Goal: Book appointment/travel/reservation

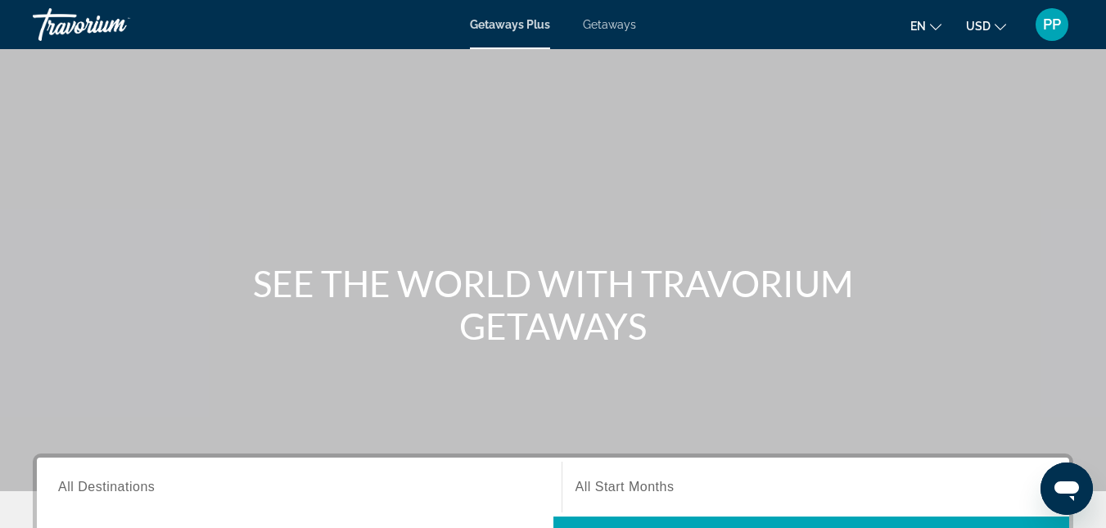
click at [886, 79] on div "Main content" at bounding box center [553, 245] width 1106 height 491
click at [930, 25] on icon "Change language" at bounding box center [935, 26] width 11 height 11
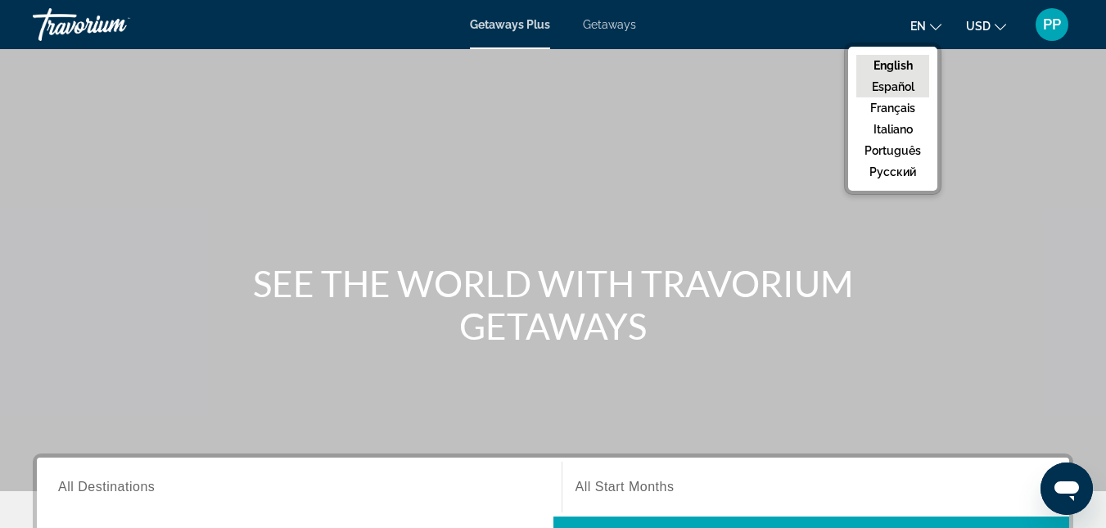
click at [894, 83] on button "Español" at bounding box center [892, 86] width 73 height 21
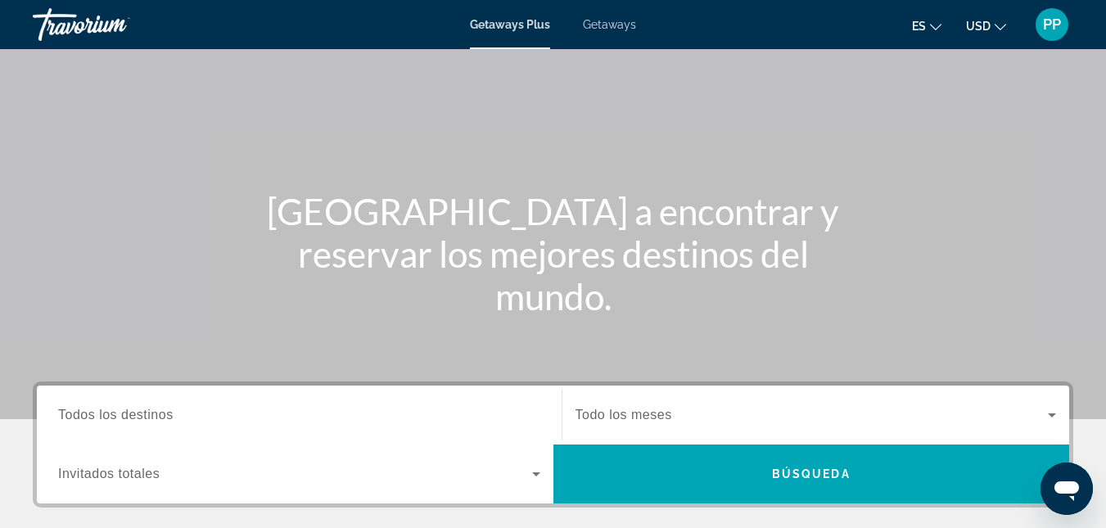
scroll to position [328, 0]
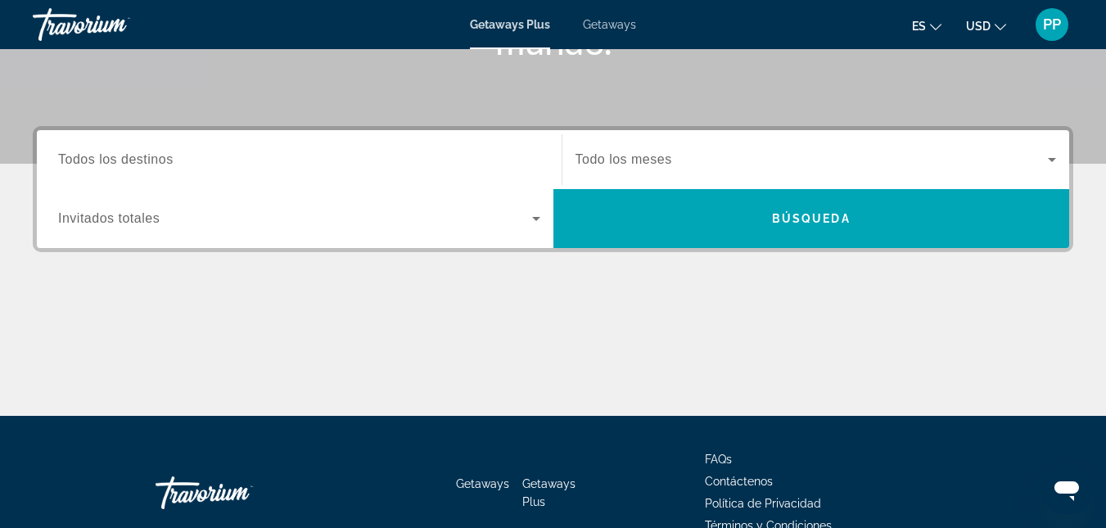
click at [529, 219] on icon "Search widget" at bounding box center [536, 219] width 20 height 20
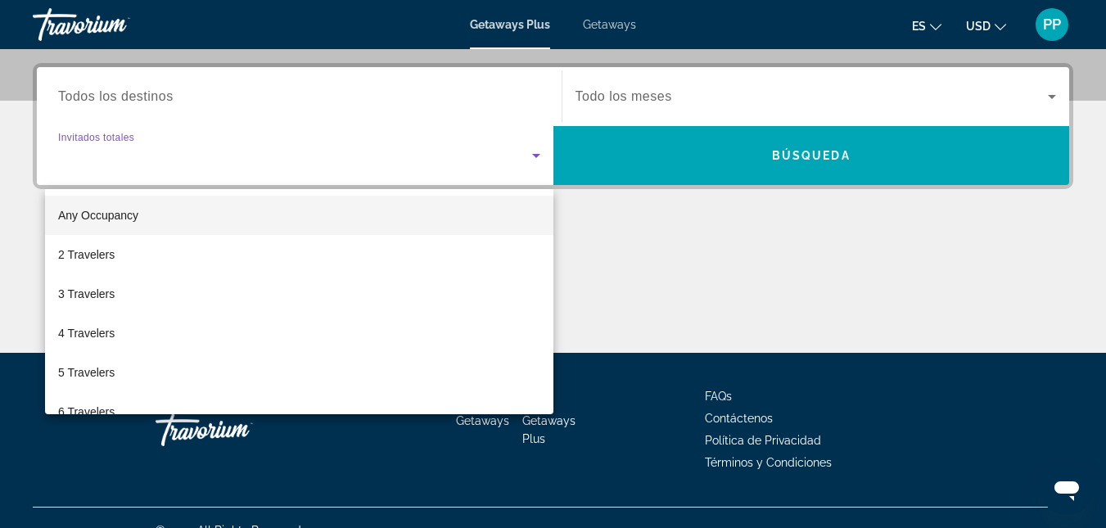
scroll to position [400, 0]
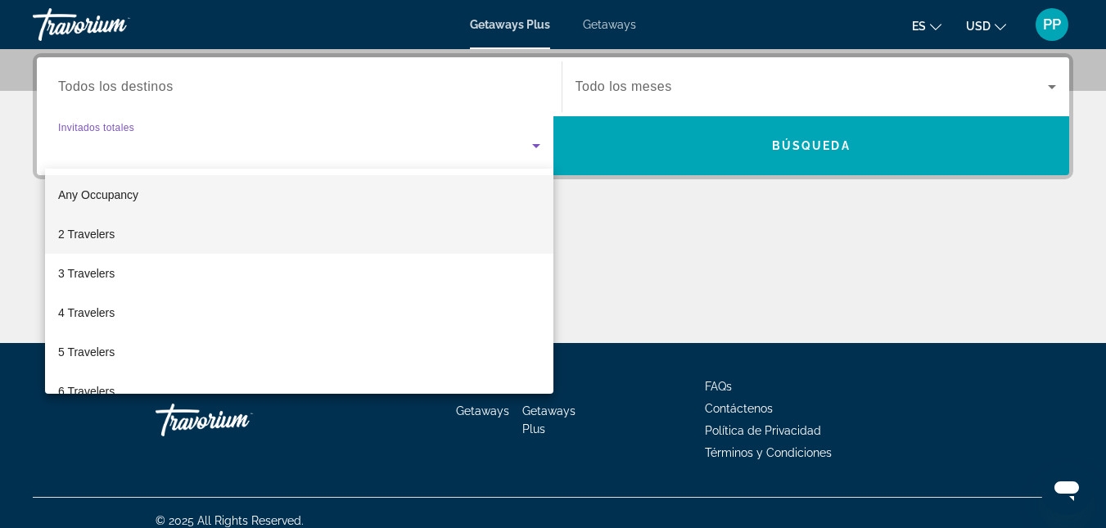
click at [499, 237] on mat-option "2 Travelers" at bounding box center [299, 234] width 508 height 39
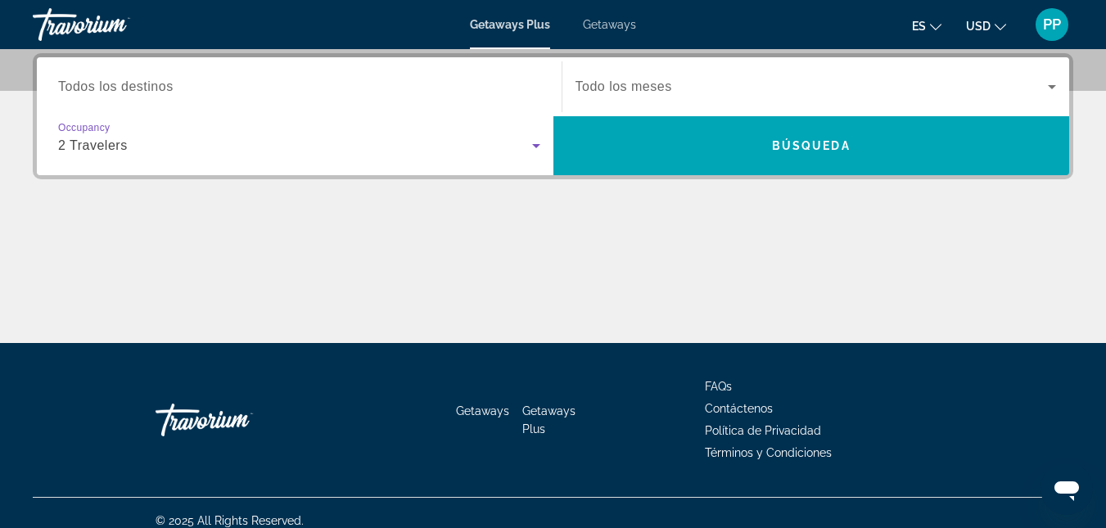
click at [404, 85] on input "Destination Todos los destinos" at bounding box center [299, 88] width 482 height 20
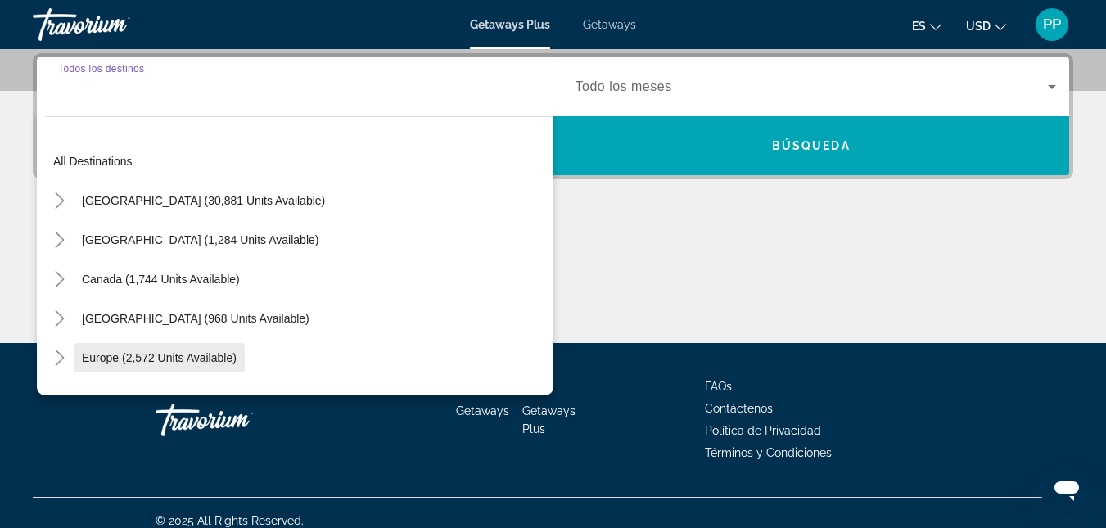
click at [196, 363] on span "Europe (2,572 units available)" at bounding box center [159, 357] width 155 height 13
type input "**********"
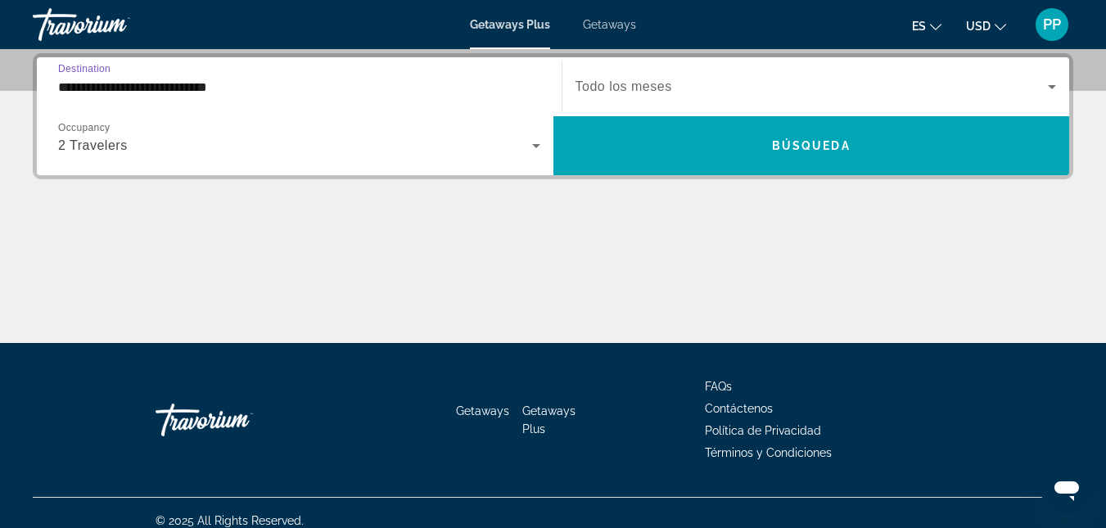
scroll to position [155, 0]
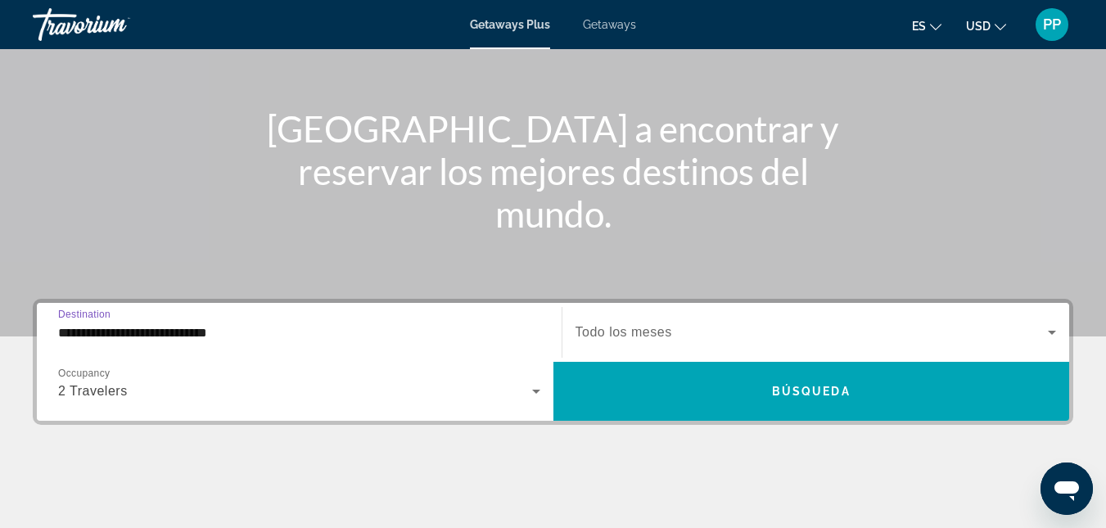
click at [1051, 332] on icon "Search widget" at bounding box center [1052, 333] width 8 height 4
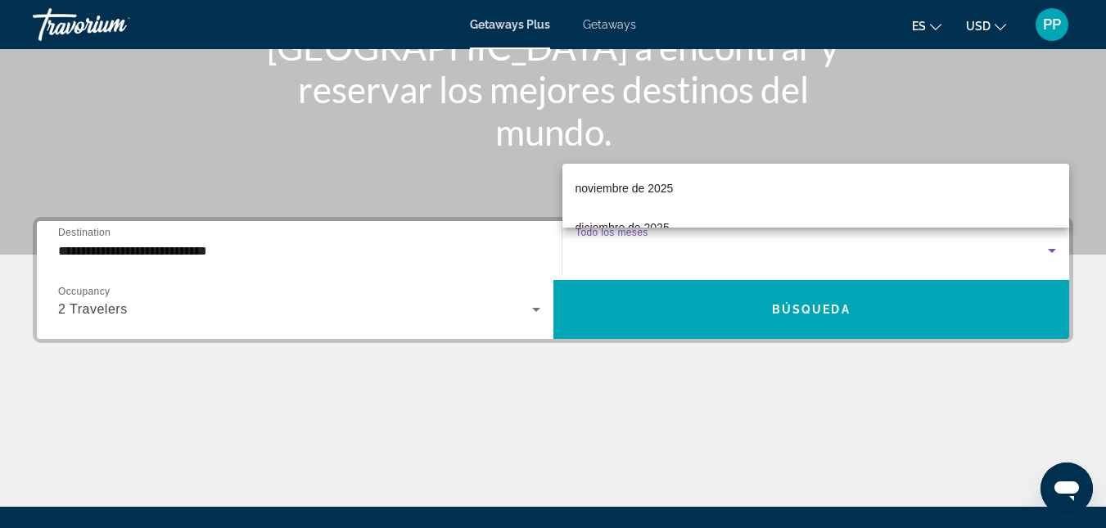
scroll to position [140, 0]
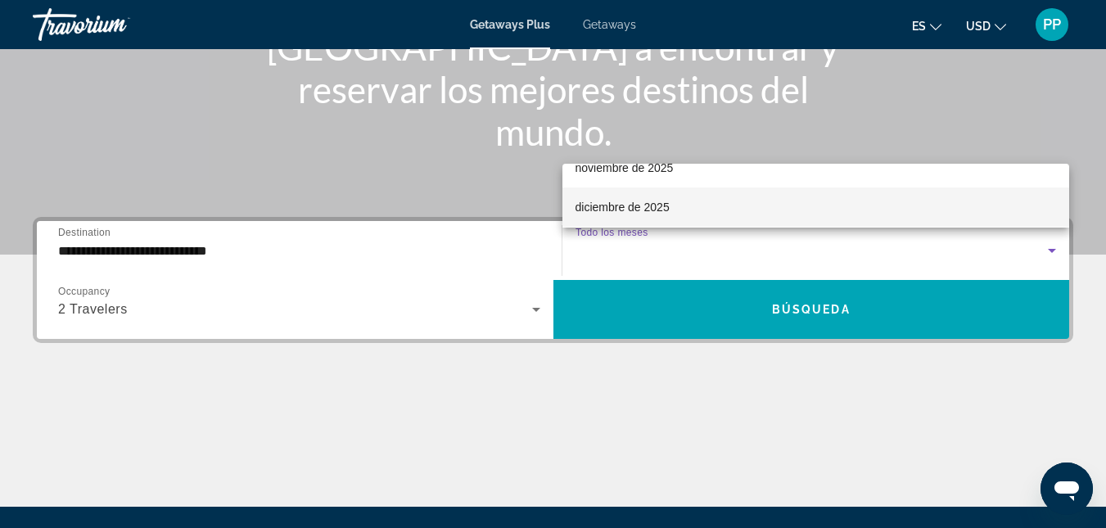
click at [703, 210] on mat-option "diciembre de 2025" at bounding box center [817, 207] width 508 height 39
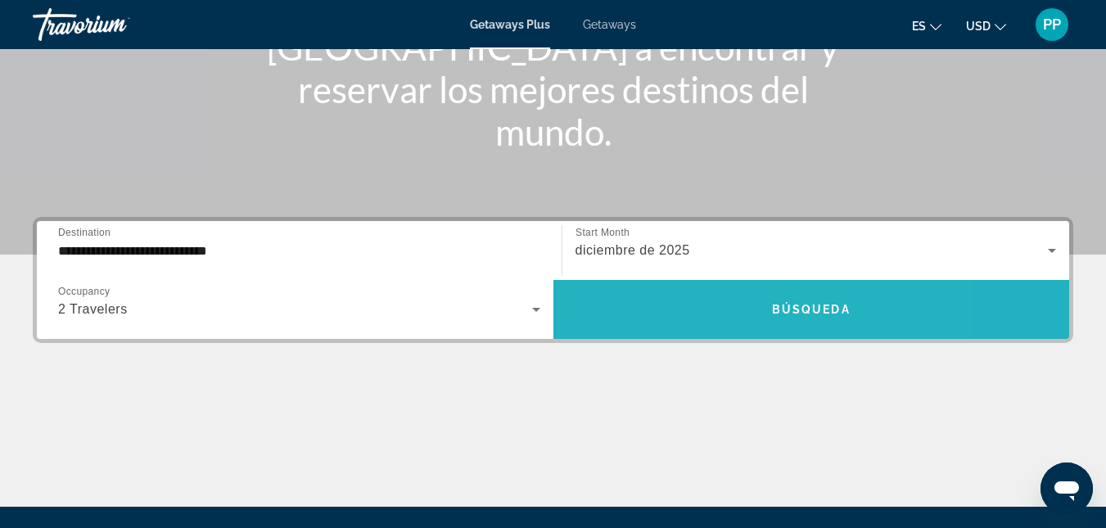
click at [710, 331] on span "Search widget" at bounding box center [812, 309] width 517 height 59
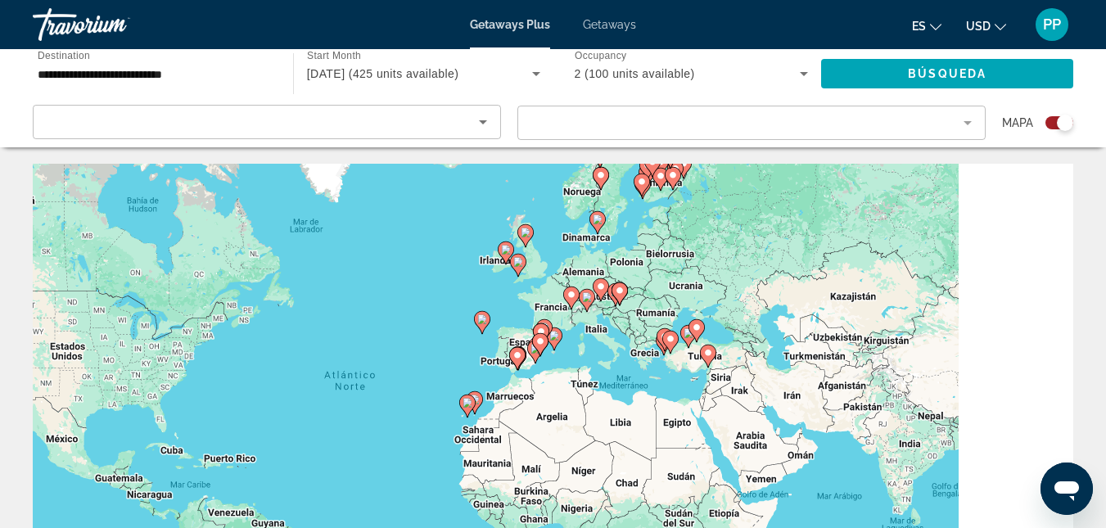
drag, startPoint x: 609, startPoint y: 337, endPoint x: 436, endPoint y: 340, distance: 172.8
click at [431, 340] on div "Para activar la función de arrastre con el teclado, pulsa Alt + Intro. Cuando h…" at bounding box center [553, 409] width 1041 height 491
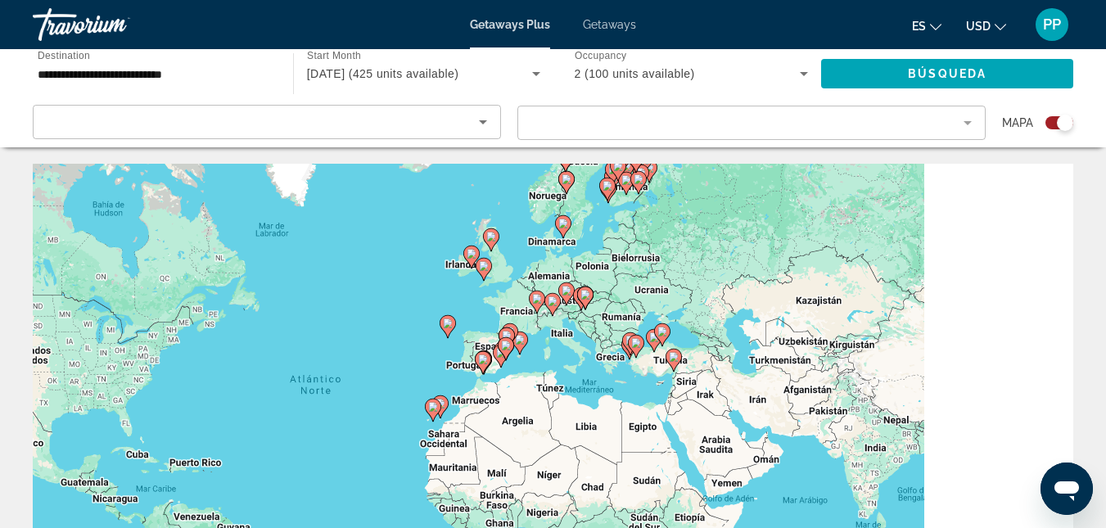
click at [387, 338] on div "Para activar la función de arrastre con el teclado, pulsa Alt + Intro. Cuando h…" at bounding box center [553, 409] width 1041 height 491
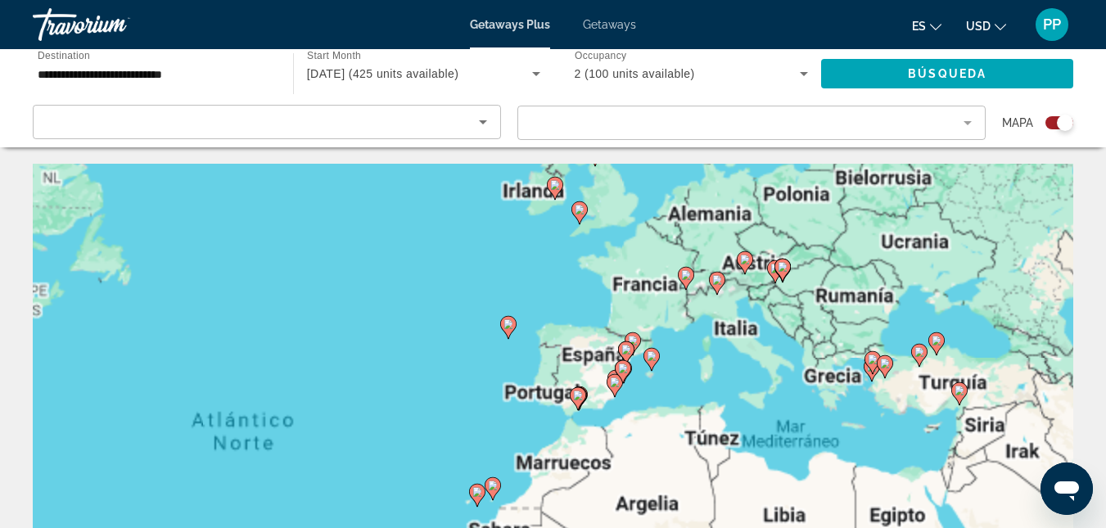
click at [456, 401] on div "Para activar la función de arrastre con el teclado, pulsa Alt + Intro. Cuando h…" at bounding box center [553, 409] width 1041 height 491
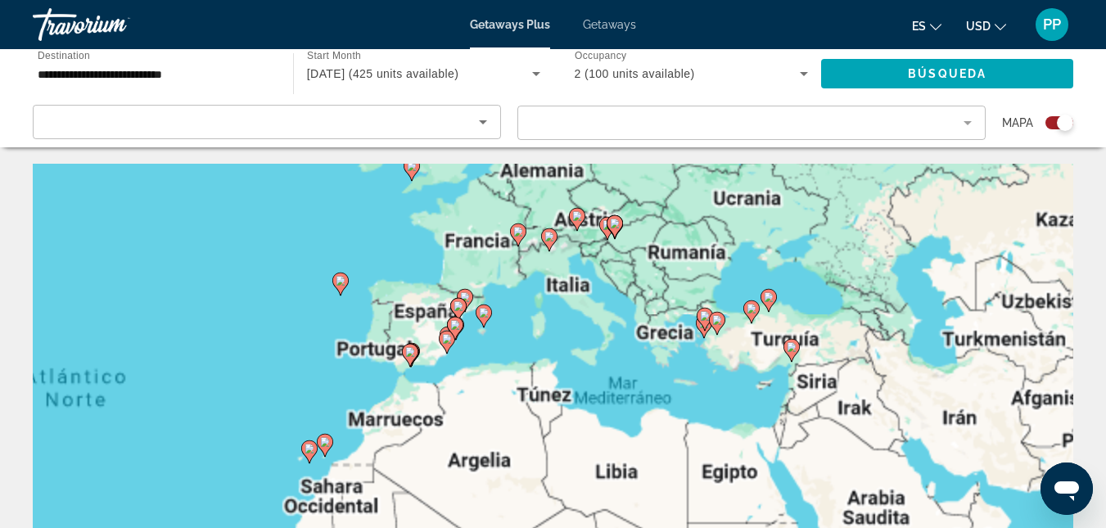
drag, startPoint x: 510, startPoint y: 370, endPoint x: 392, endPoint y: 343, distance: 121.0
click at [387, 340] on div "Para activar la función de arrastre con el teclado, pulsa Alt + Intro. Cuando h…" at bounding box center [553, 409] width 1041 height 491
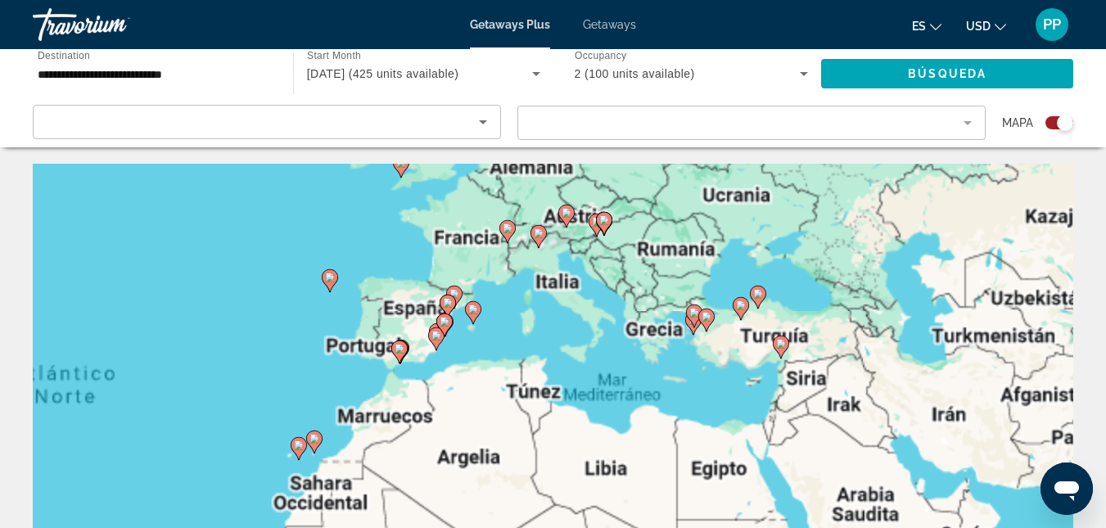
click at [385, 277] on div "Para activar la función de arrastre con el teclado, pulsa Alt + Intro. Cuando h…" at bounding box center [553, 409] width 1041 height 491
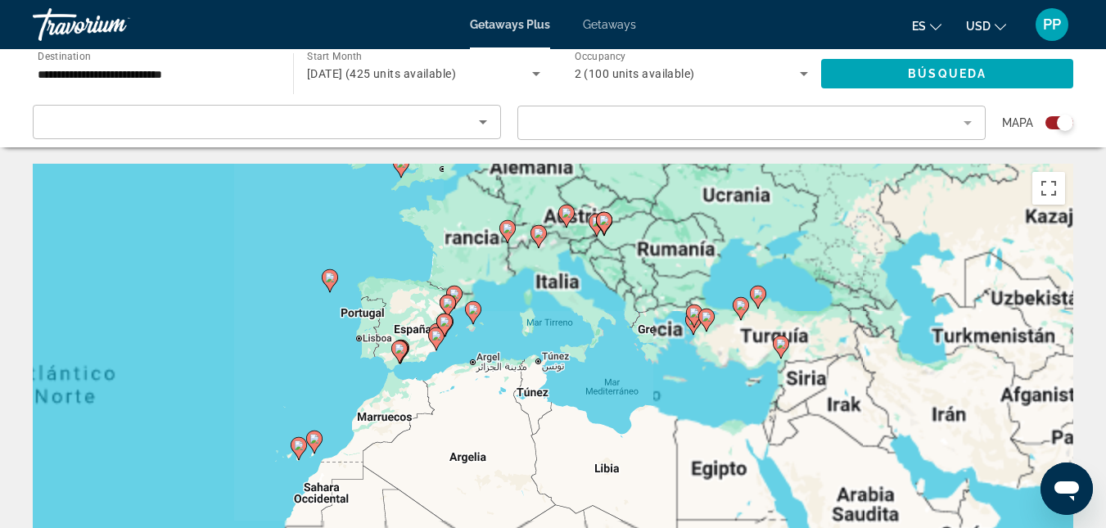
click at [382, 315] on div "Para activar la función de arrastre con el teclado, pulsa Alt + Intro. Cuando h…" at bounding box center [553, 409] width 1041 height 491
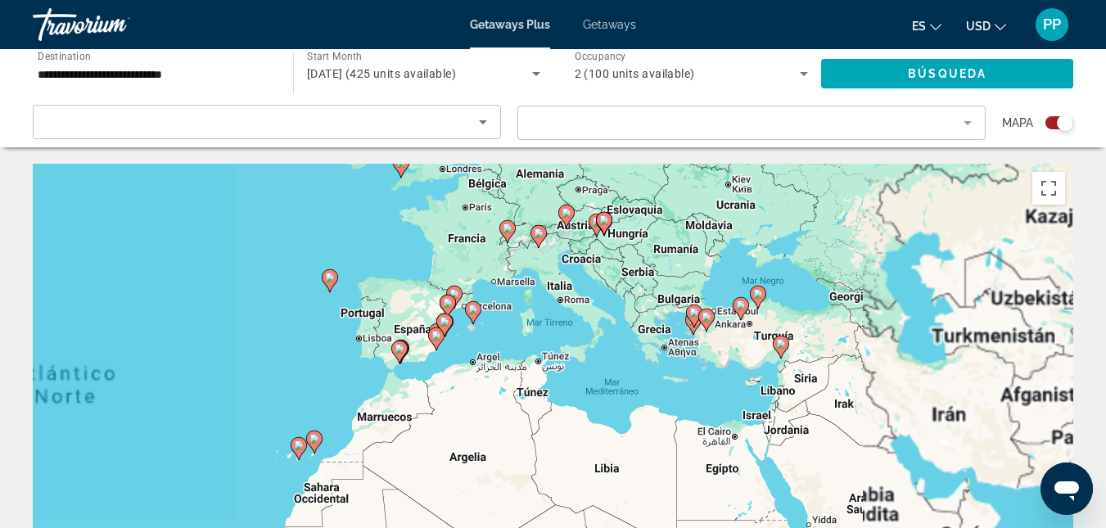
click at [401, 316] on div "Para activar la función de arrastre con el teclado, pulsa Alt + Intro. Cuando h…" at bounding box center [553, 409] width 1041 height 491
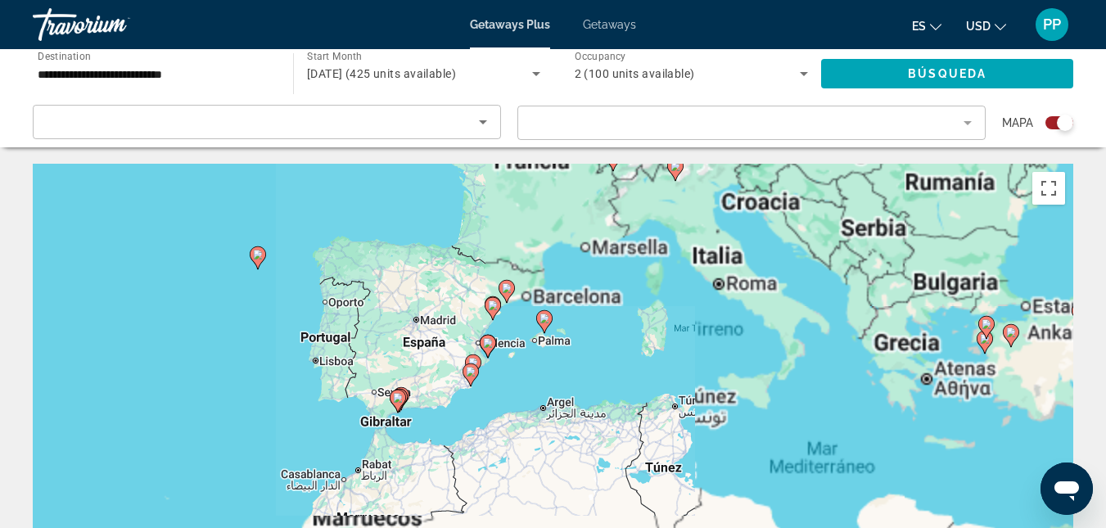
click at [433, 349] on div "Para activar la función de arrastre con el teclado, pulsa Alt + Intro. Cuando h…" at bounding box center [553, 409] width 1041 height 491
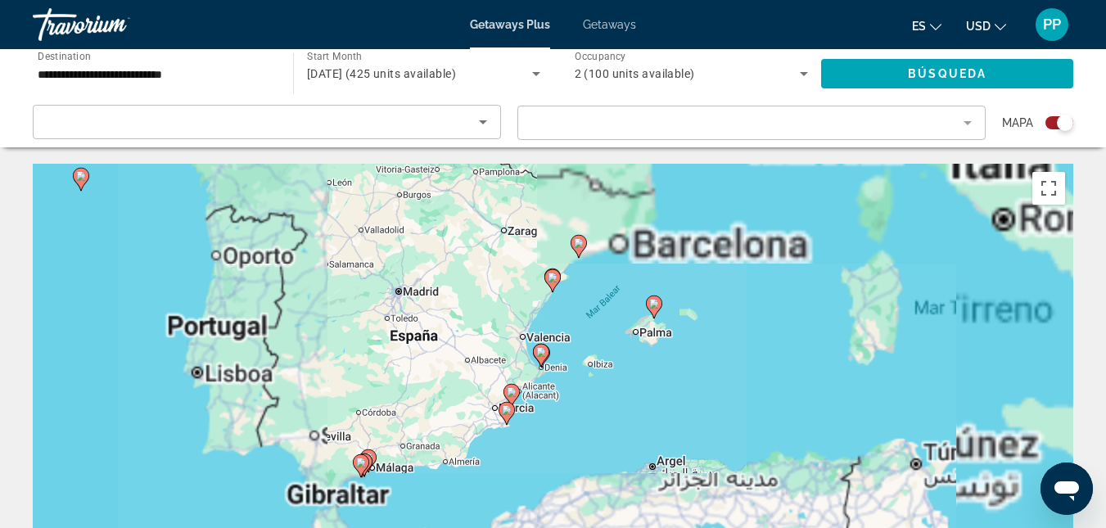
click at [433, 349] on div "Para activar la función de arrastre con el teclado, pulsa Alt + Intro. Cuando h…" at bounding box center [553, 409] width 1041 height 491
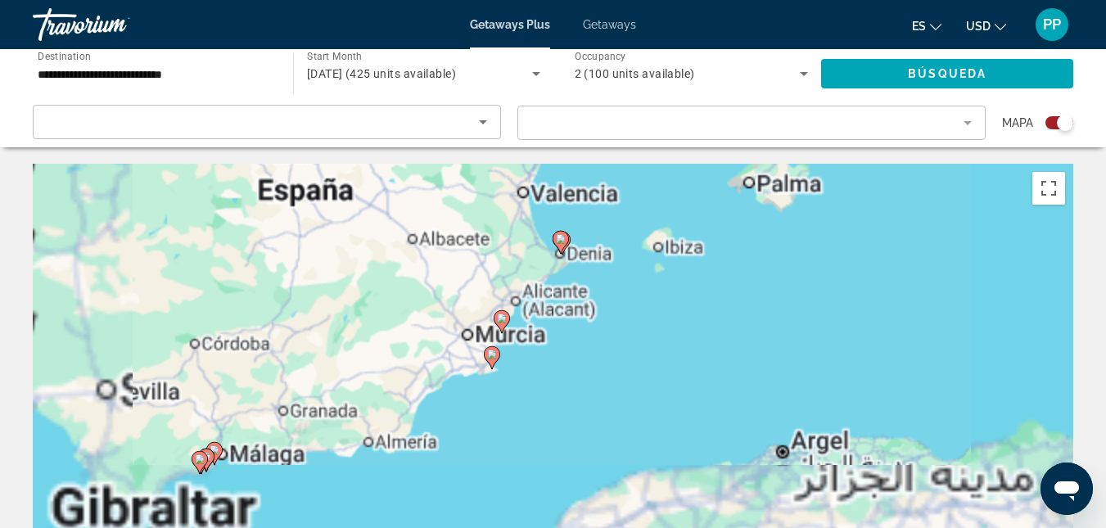
drag, startPoint x: 477, startPoint y: 440, endPoint x: 407, endPoint y: 336, distance: 125.1
click at [407, 336] on div "Para activar la función de arrastre con el teclado, pulsa Alt + Intro. Cuando h…" at bounding box center [553, 409] width 1041 height 491
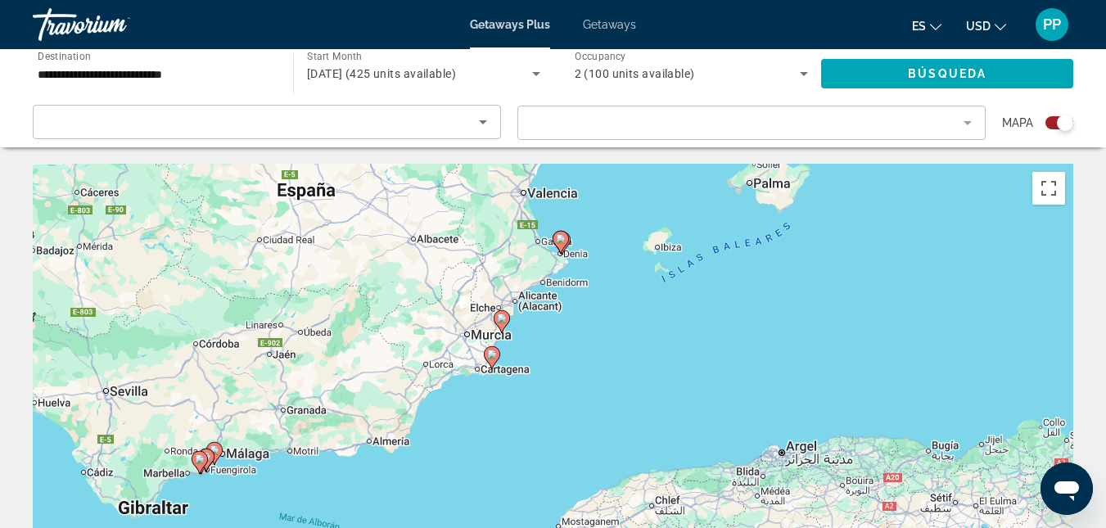
click at [502, 322] on image "Main content" at bounding box center [502, 319] width 10 height 10
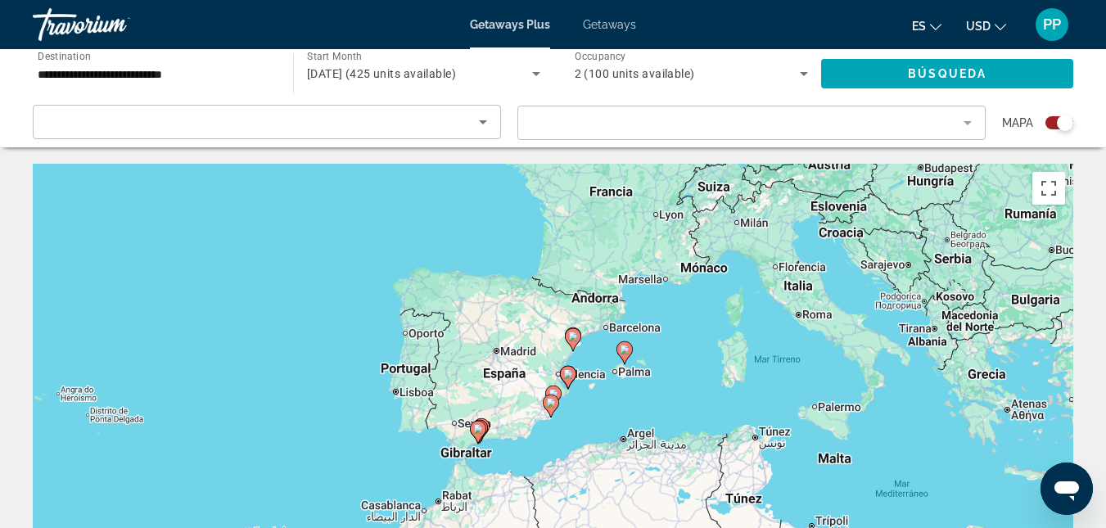
click at [583, 398] on div "Para desplazarte, pulsa las teclas [PERSON_NAME]. Para activar la función de ar…" at bounding box center [553, 409] width 1041 height 491
click at [583, 398] on div "Para activar la función de arrastre con el teclado, pulsa Alt + Intro. Cuando h…" at bounding box center [553, 409] width 1041 height 491
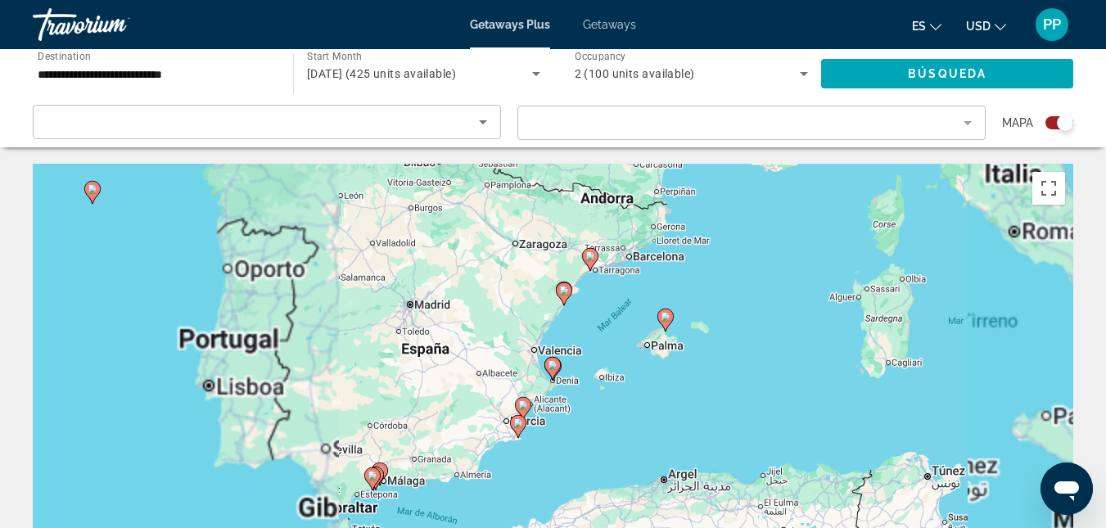
click at [592, 408] on div "Para activar la función de arrastre con el teclado, pulsa Alt + Intro. Cuando h…" at bounding box center [553, 409] width 1041 height 491
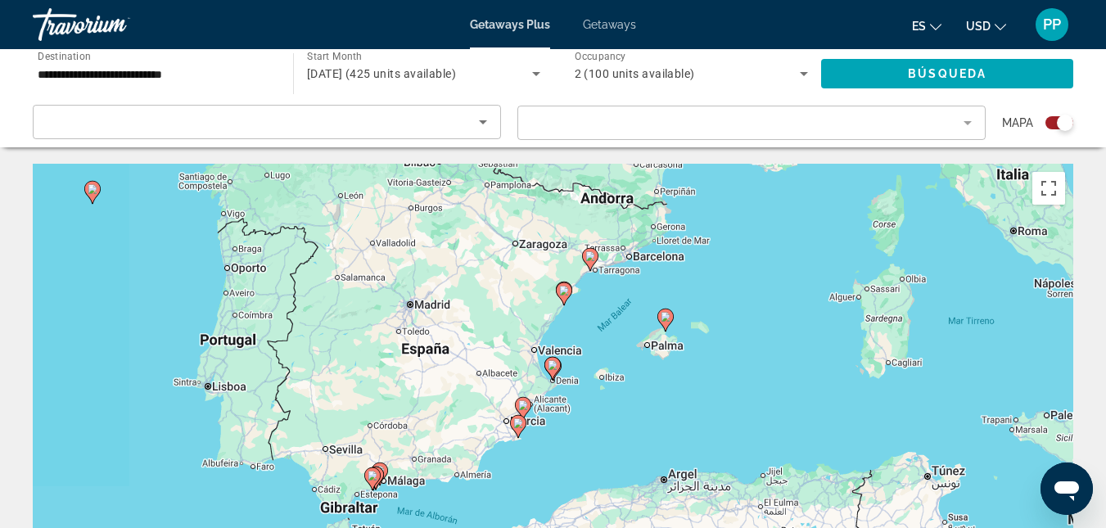
click at [592, 408] on div "Para activar la función de arrastre con el teclado, pulsa Alt + Intro. Cuando h…" at bounding box center [553, 409] width 1041 height 491
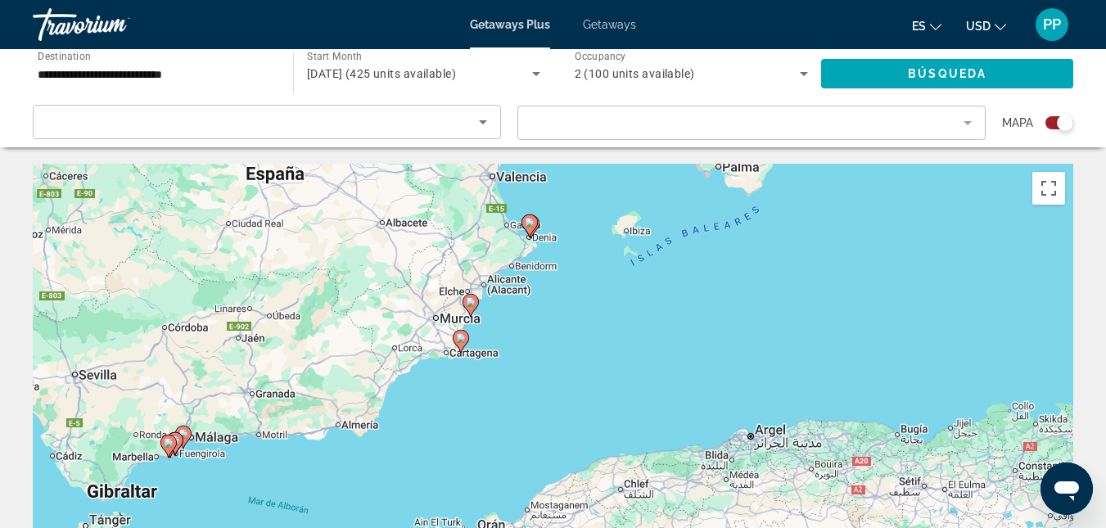
drag, startPoint x: 541, startPoint y: 472, endPoint x: 556, endPoint y: 350, distance: 123.7
click at [556, 350] on div "Para activar la función de arrastre con el teclado, pulsa Alt + Intro. Cuando h…" at bounding box center [553, 409] width 1041 height 491
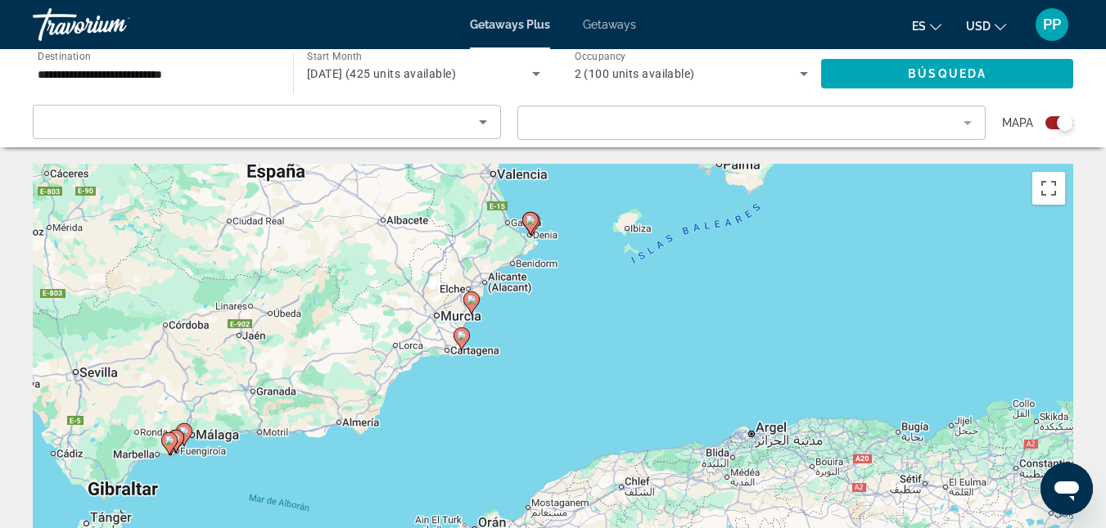
click at [549, 418] on div "Para activar la función de arrastre con el teclado, pulsa Alt + Intro. Cuando h…" at bounding box center [553, 409] width 1041 height 491
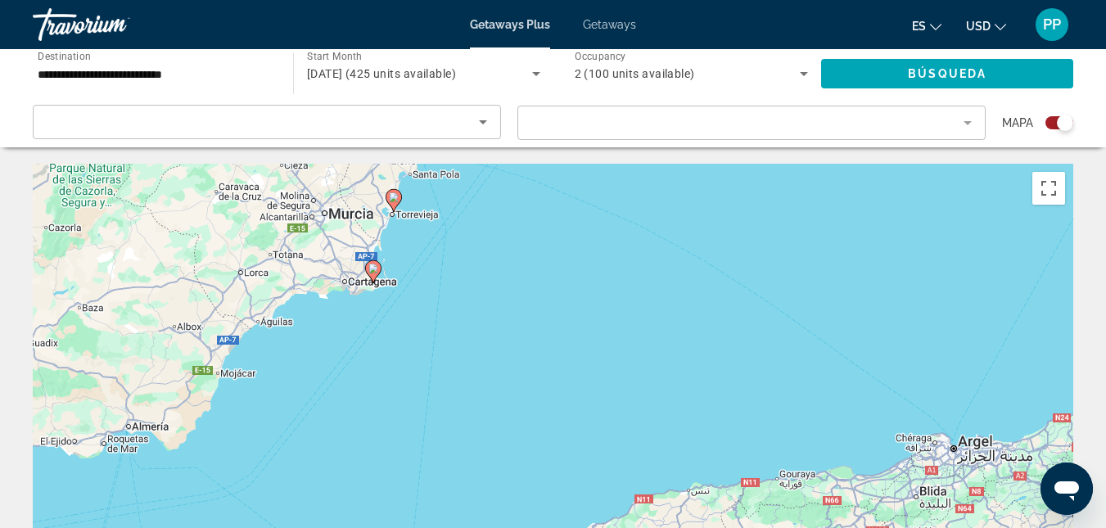
click at [393, 199] on image "Main content" at bounding box center [394, 197] width 10 height 10
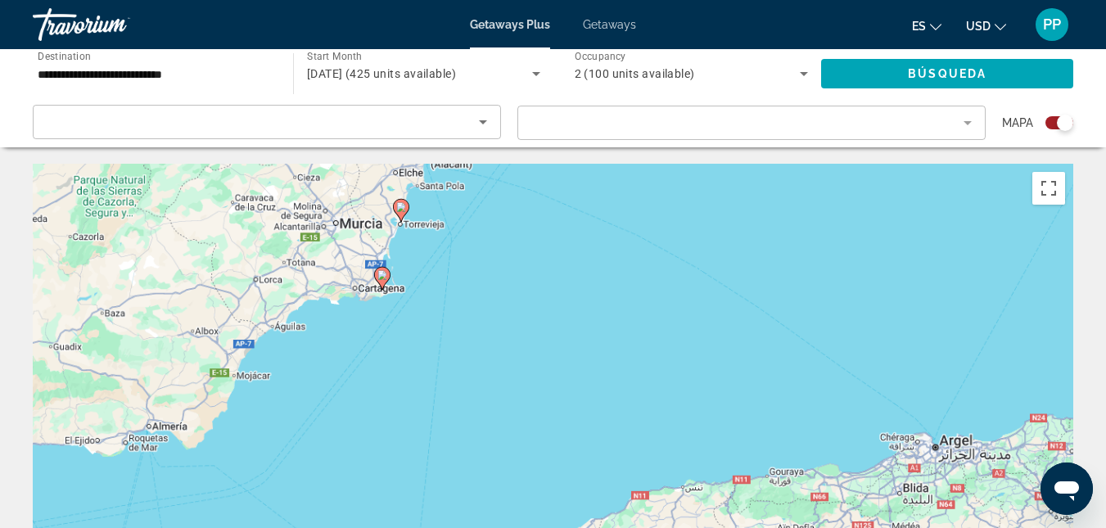
type input "**********"
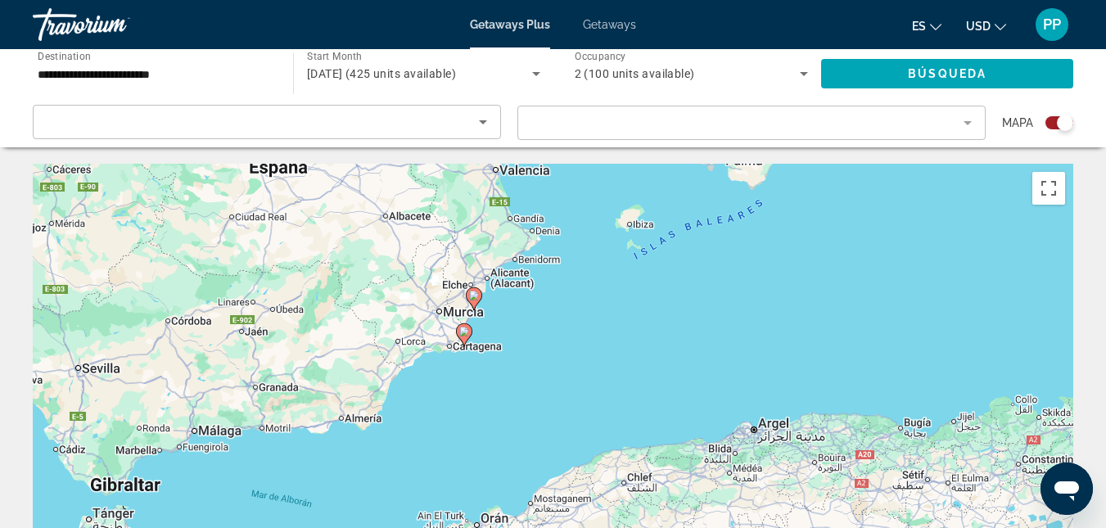
click at [477, 120] on icon "Sort by" at bounding box center [483, 122] width 20 height 20
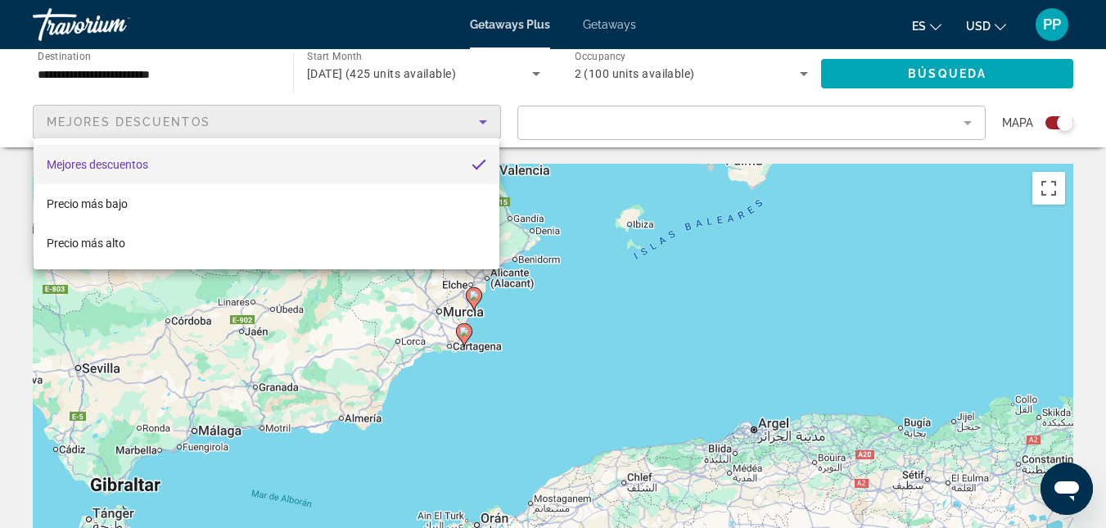
click at [616, 227] on div at bounding box center [553, 264] width 1106 height 528
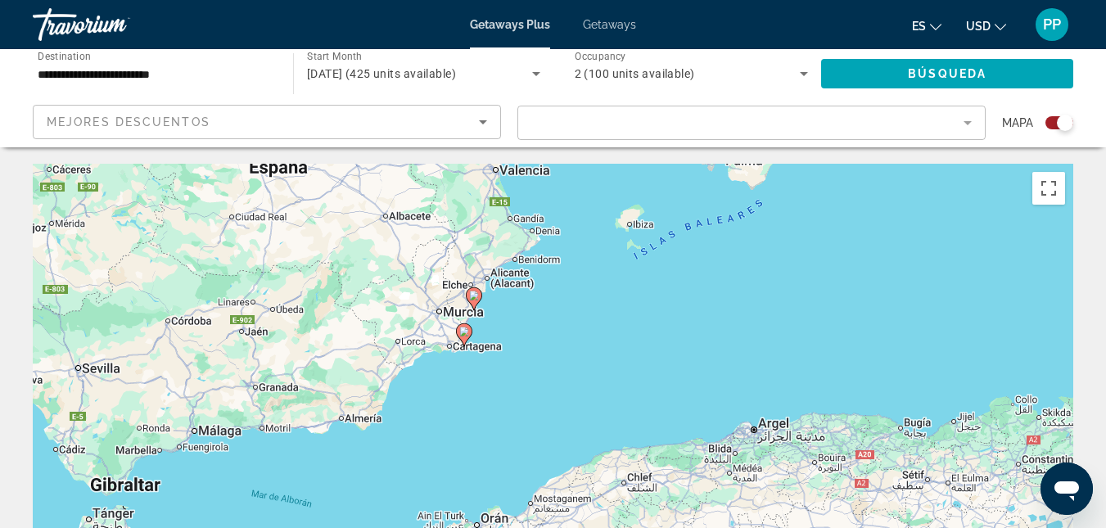
click at [481, 120] on icon "Sort by" at bounding box center [483, 122] width 8 height 4
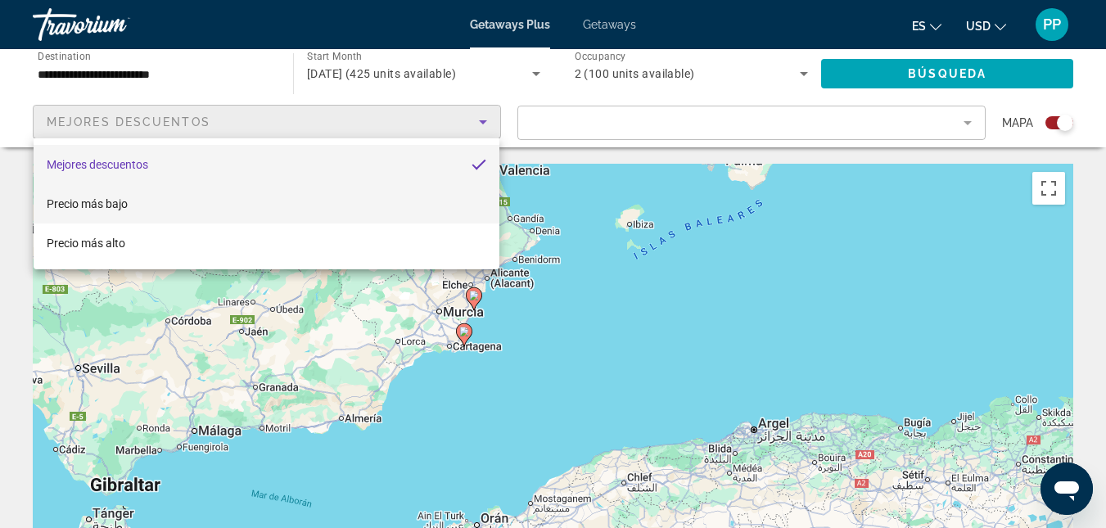
click at [419, 186] on mat-option "Precio más bajo" at bounding box center [267, 203] width 466 height 39
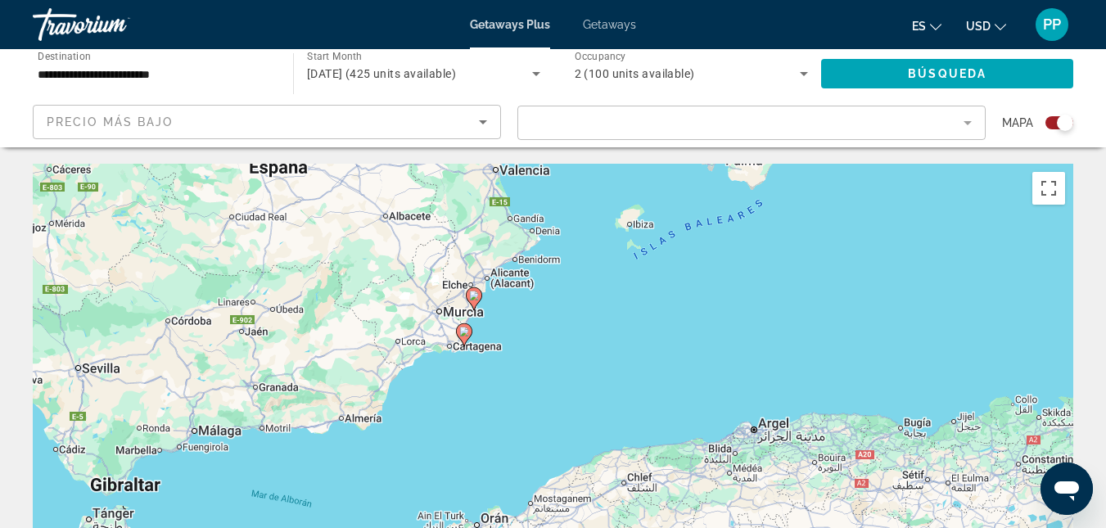
click at [969, 126] on mat-form-field "Filter" at bounding box center [751, 123] width 468 height 34
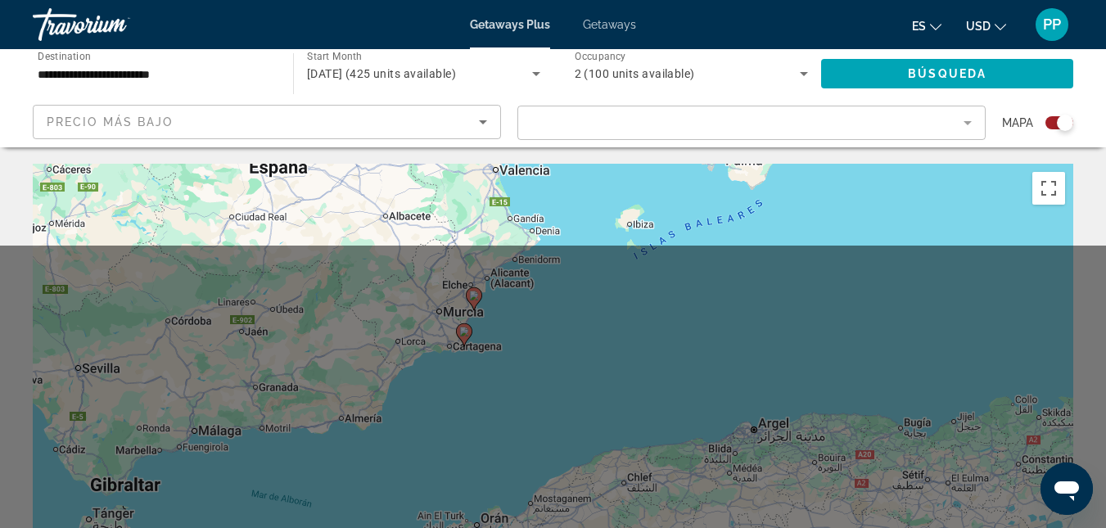
click at [966, 122] on mat-form-field "Filter" at bounding box center [751, 123] width 468 height 34
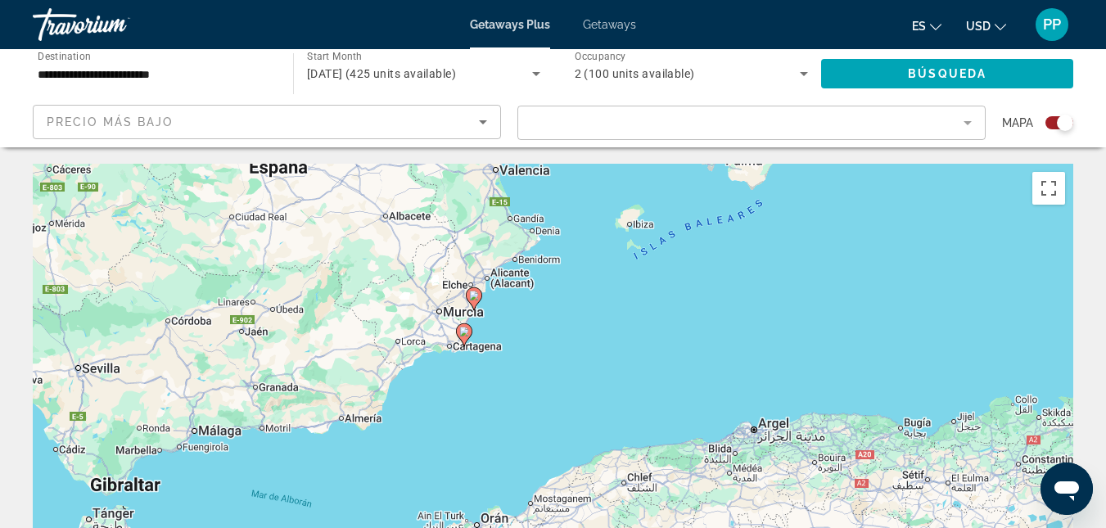
click at [966, 122] on mat-form-field "Filter" at bounding box center [751, 123] width 468 height 34
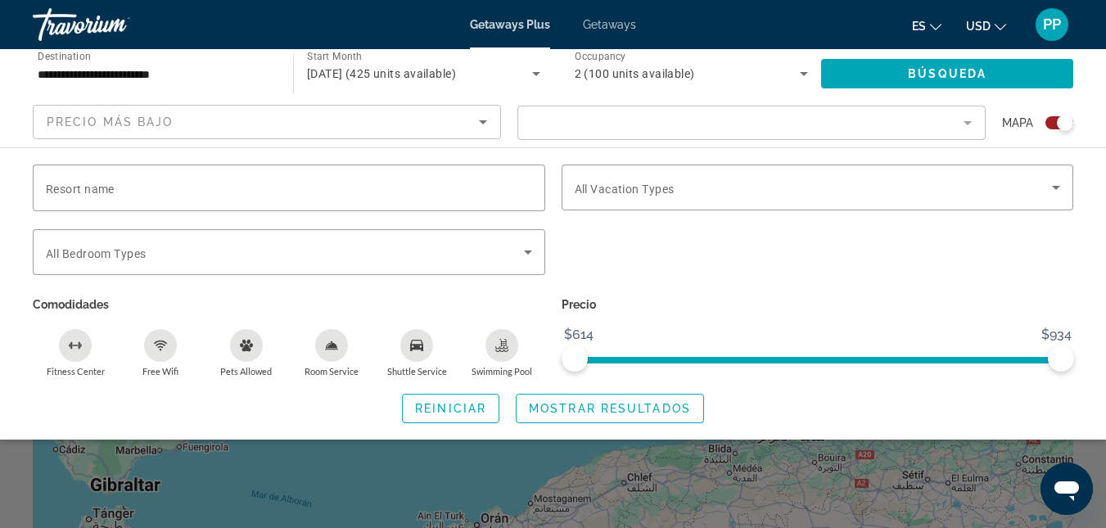
click at [967, 122] on mat-form-field "Filter" at bounding box center [751, 123] width 468 height 34
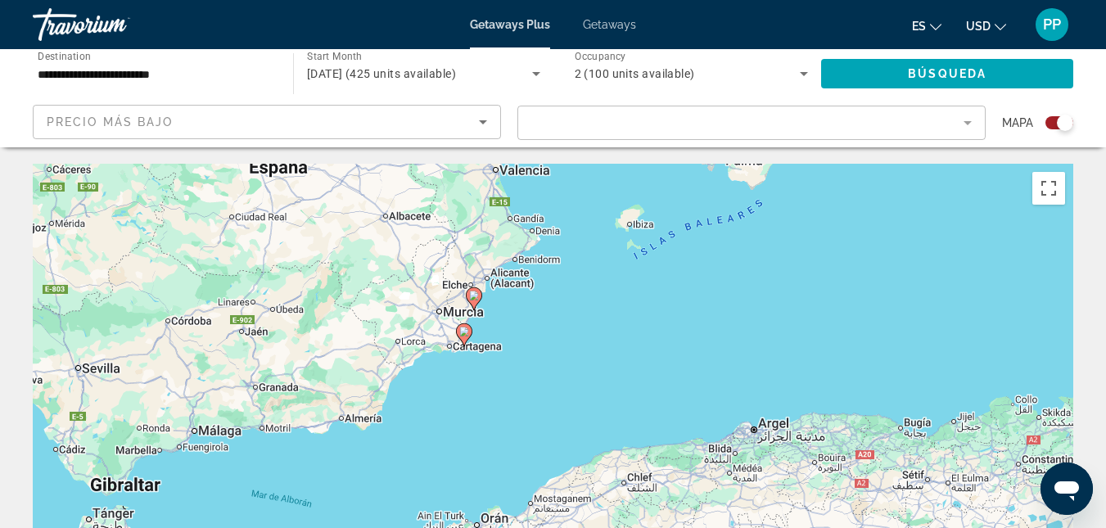
click at [473, 292] on image "Main content" at bounding box center [474, 296] width 10 height 10
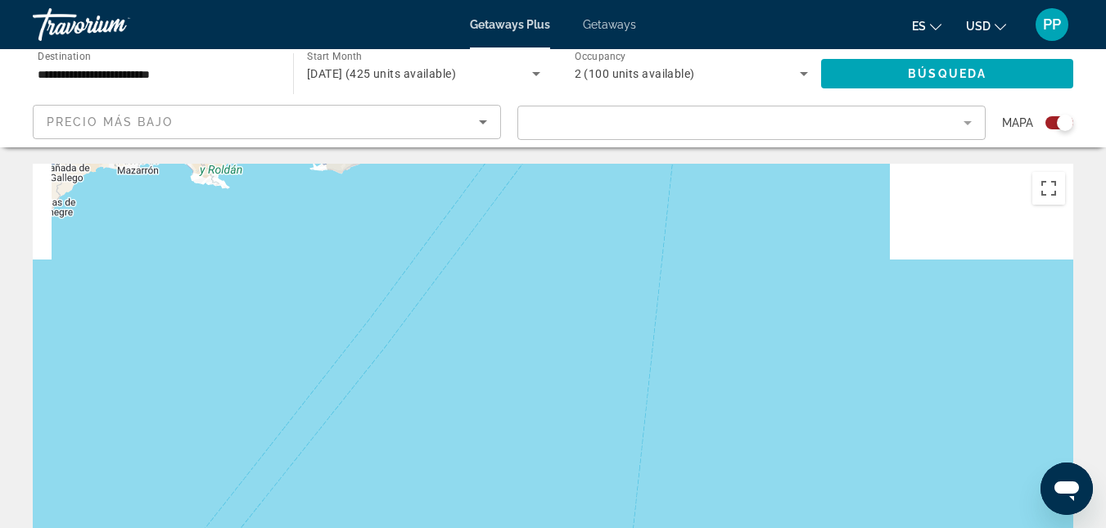
drag, startPoint x: 279, startPoint y: 259, endPoint x: 825, endPoint y: 480, distance: 589.2
click at [825, 480] on div "Para desplazarte, pulsa las teclas [PERSON_NAME]. Para activar la función de ar…" at bounding box center [553, 409] width 1041 height 491
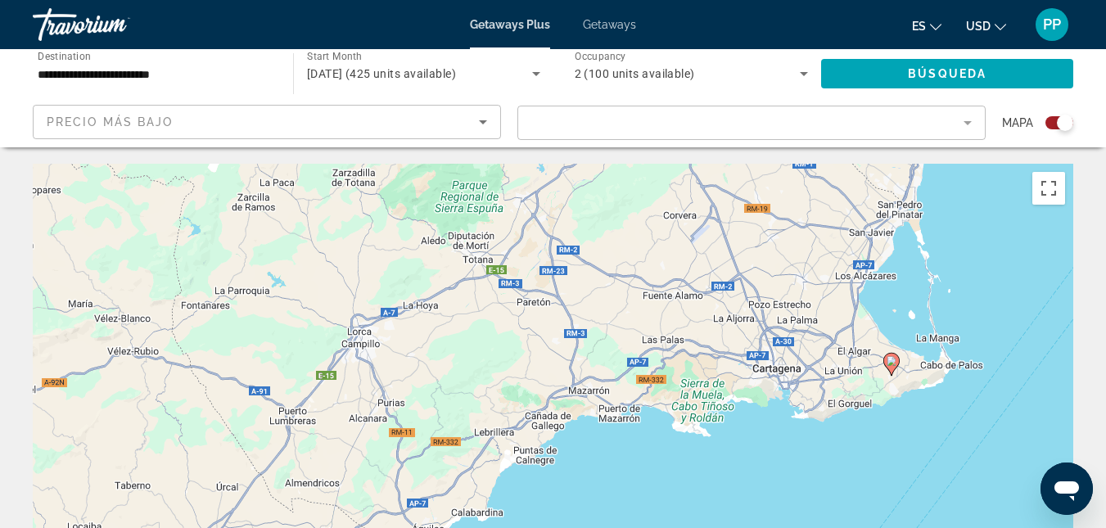
drag, startPoint x: 389, startPoint y: 306, endPoint x: 795, endPoint y: 520, distance: 458.9
click at [795, 520] on div "Para desplazarte, pulsa las teclas [PERSON_NAME]. Para activar la función de ar…" at bounding box center [553, 409] width 1041 height 491
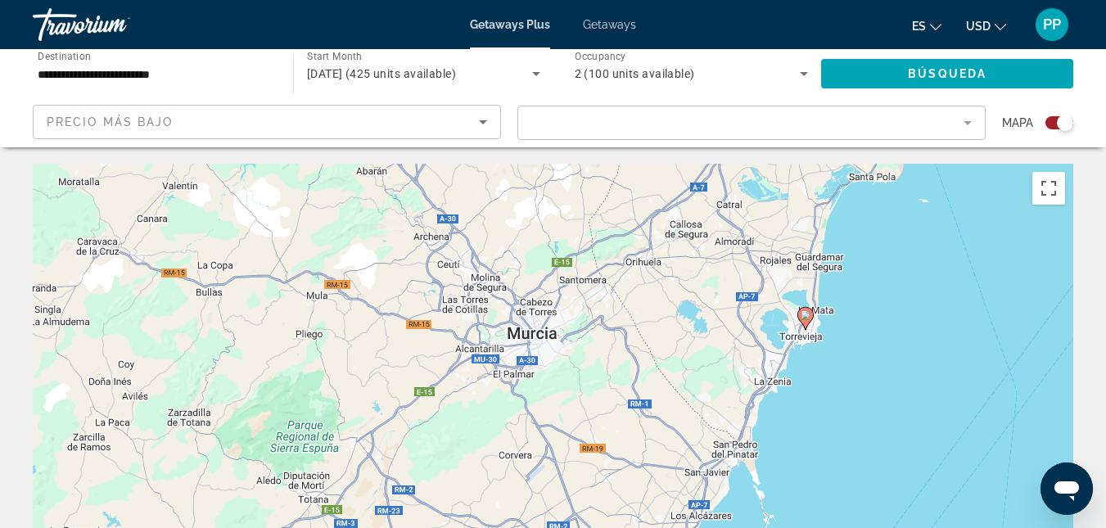
drag, startPoint x: 902, startPoint y: 302, endPoint x: 772, endPoint y: 496, distance: 233.7
click at [772, 496] on div "Para desplazarte, pulsa las teclas [PERSON_NAME]. Para activar la función de ar…" at bounding box center [553, 409] width 1041 height 491
click at [804, 318] on image "Main content" at bounding box center [806, 315] width 10 height 10
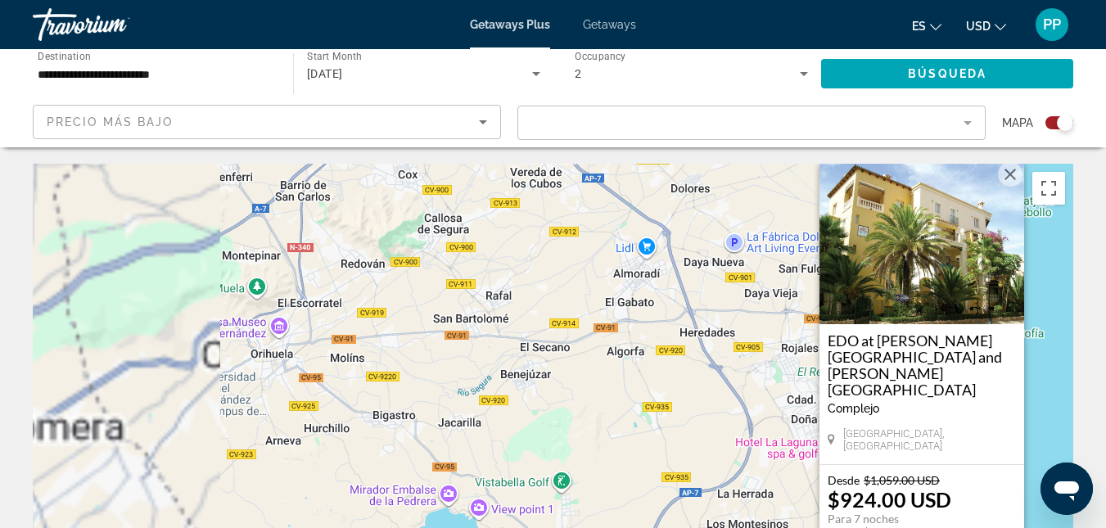
click at [875, 385] on h3 "EDO at [PERSON_NAME][GEOGRAPHIC_DATA] and [PERSON_NAME][GEOGRAPHIC_DATA]" at bounding box center [922, 365] width 188 height 66
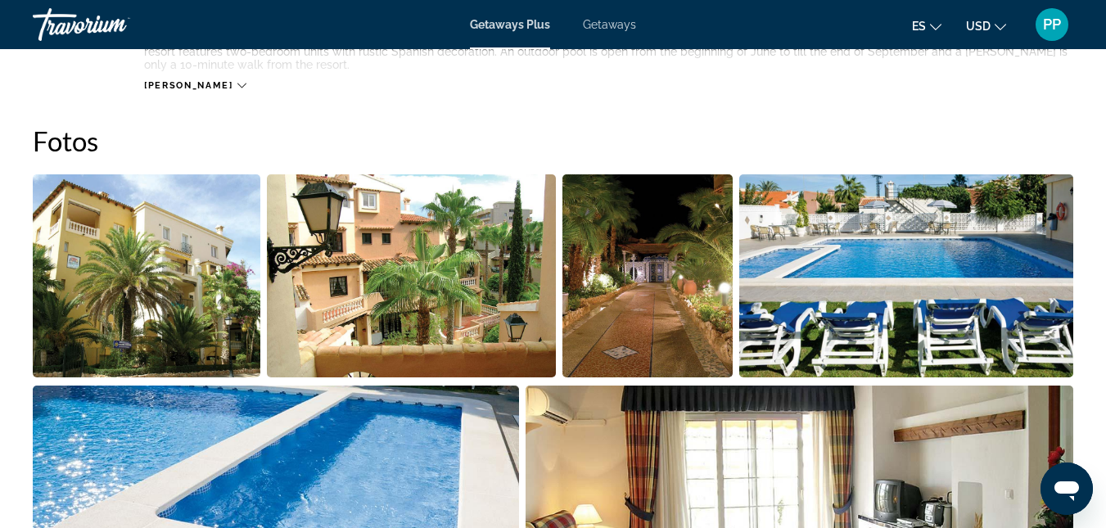
scroll to position [819, 0]
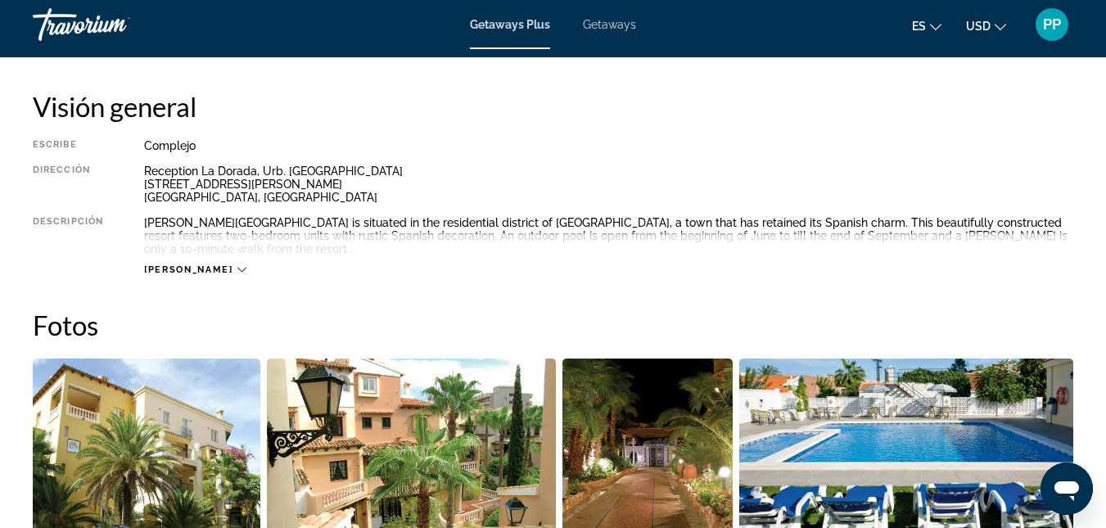
click at [612, 26] on span "Getaways" at bounding box center [609, 24] width 53 height 13
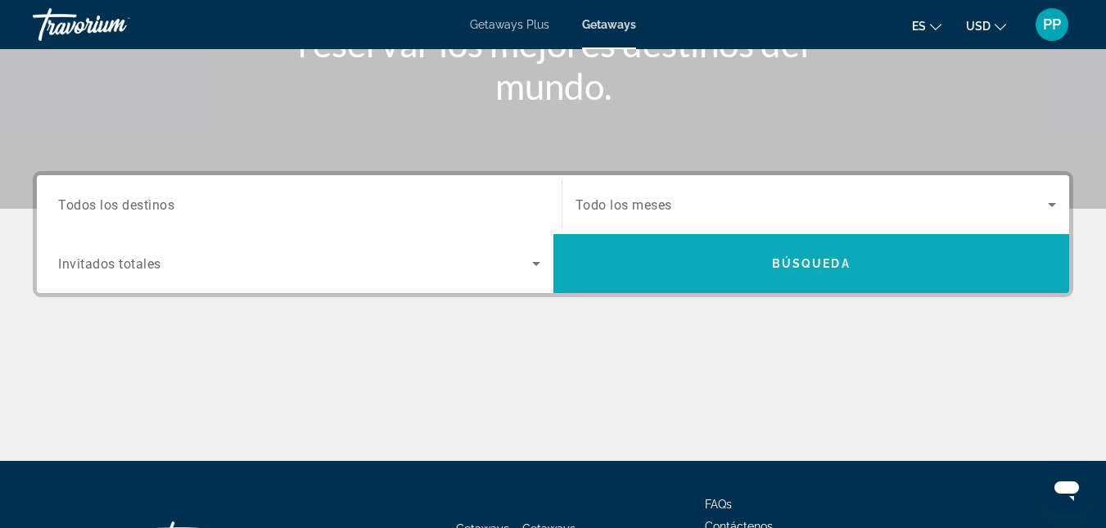
scroll to position [328, 0]
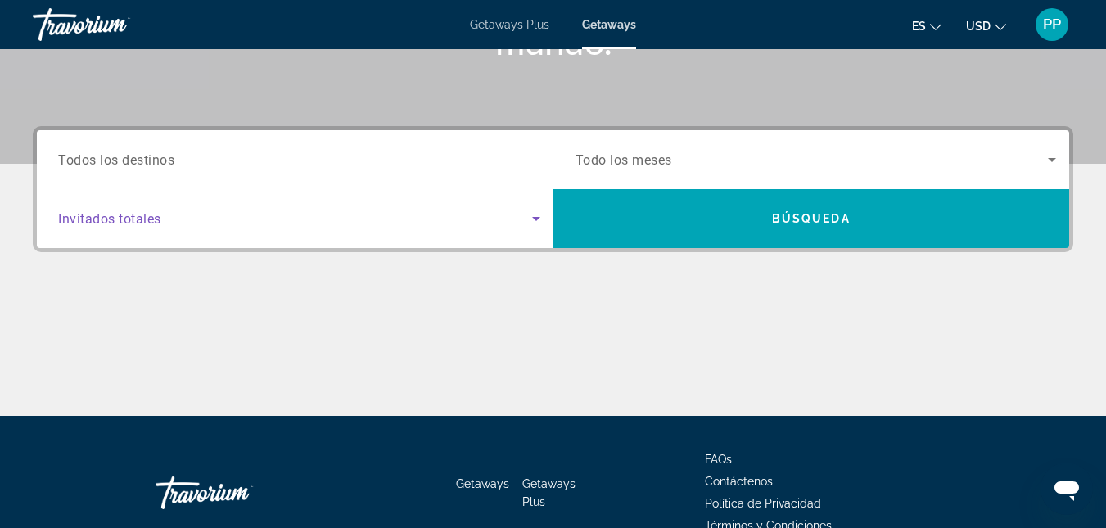
click at [526, 212] on icon "Search widget" at bounding box center [536, 219] width 20 height 20
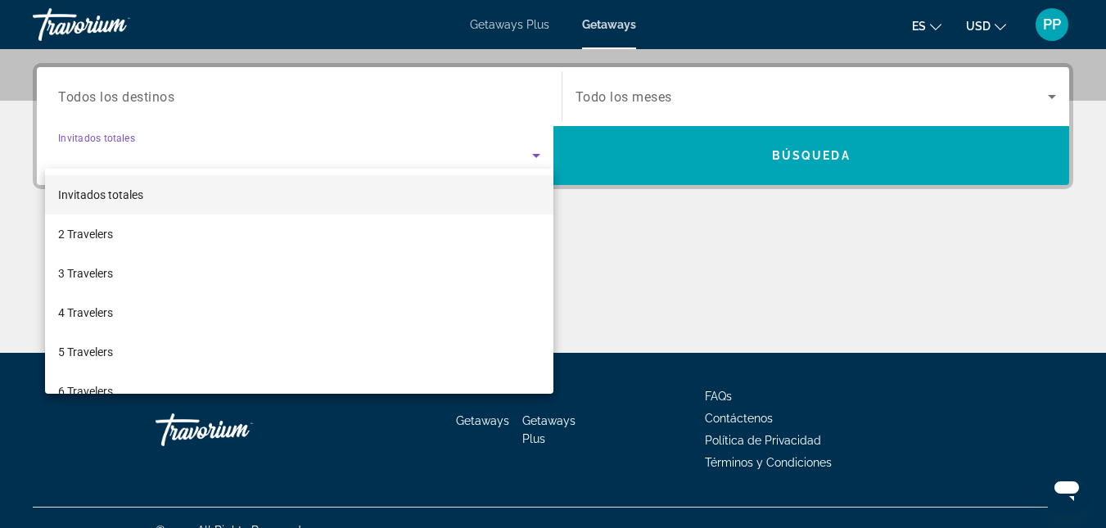
scroll to position [400, 0]
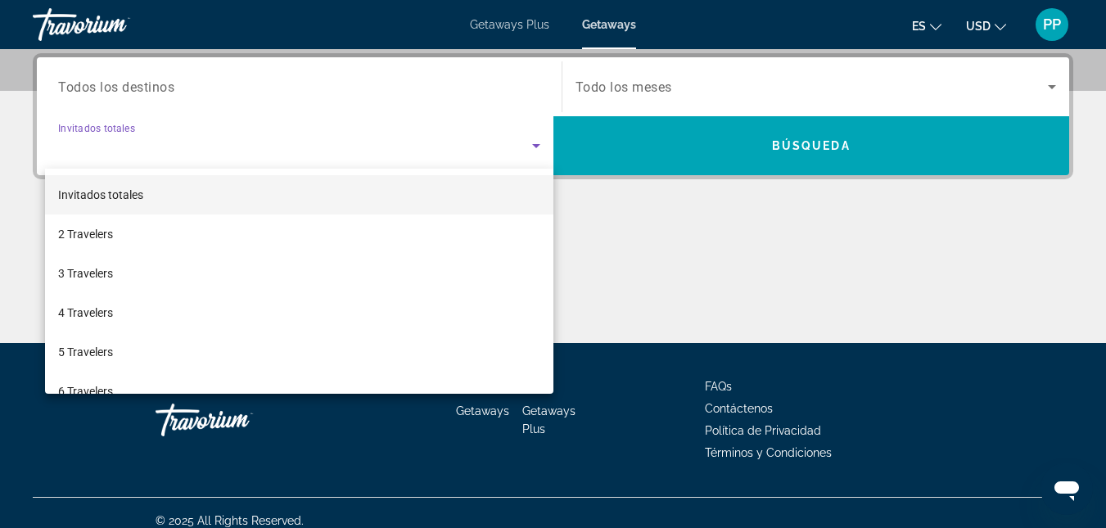
click at [659, 83] on div at bounding box center [553, 264] width 1106 height 528
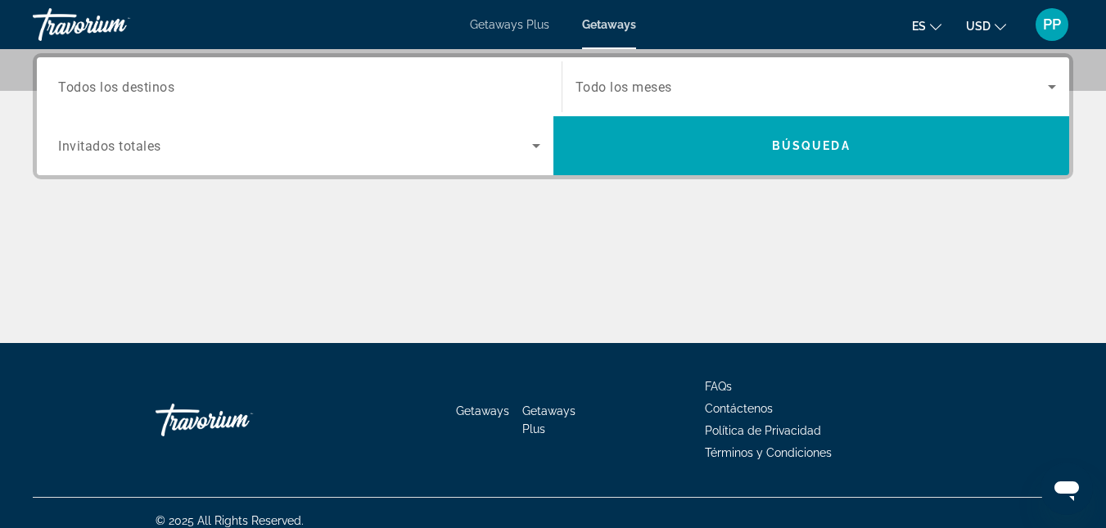
click at [410, 89] on input "Destination Todos los destinos" at bounding box center [299, 88] width 482 height 20
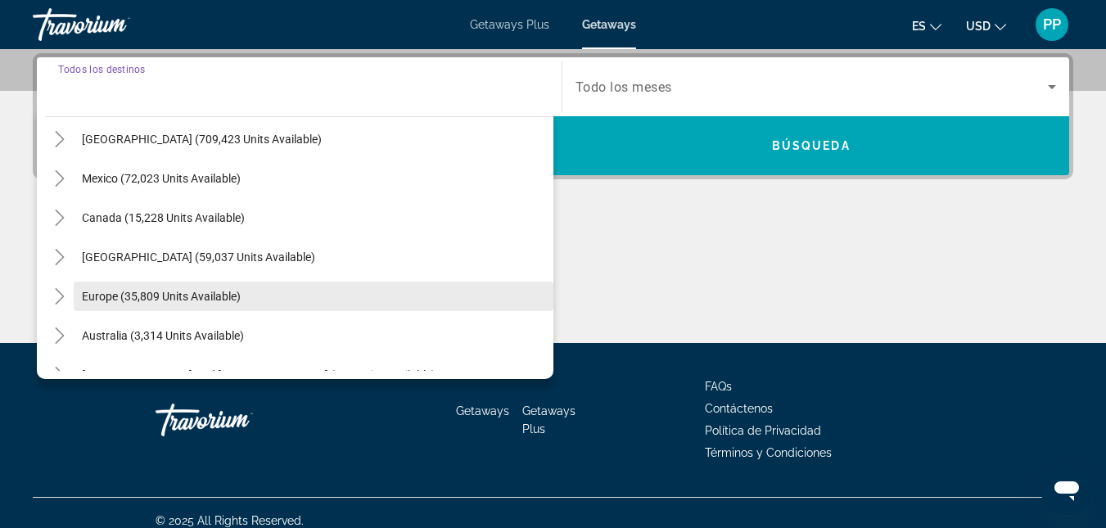
scroll to position [82, 0]
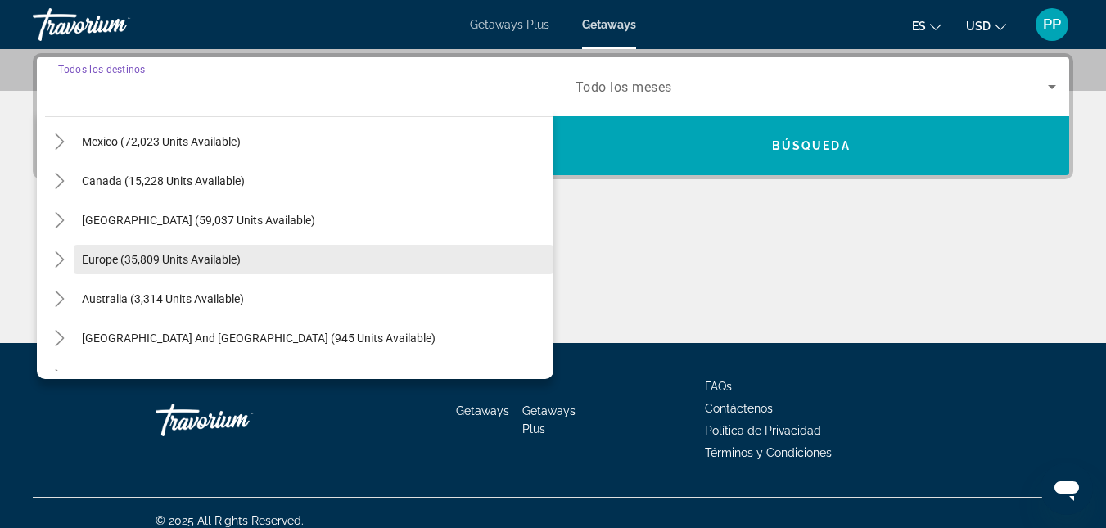
click at [197, 258] on span "Europe (35,809 units available)" at bounding box center [161, 259] width 159 height 13
type input "**********"
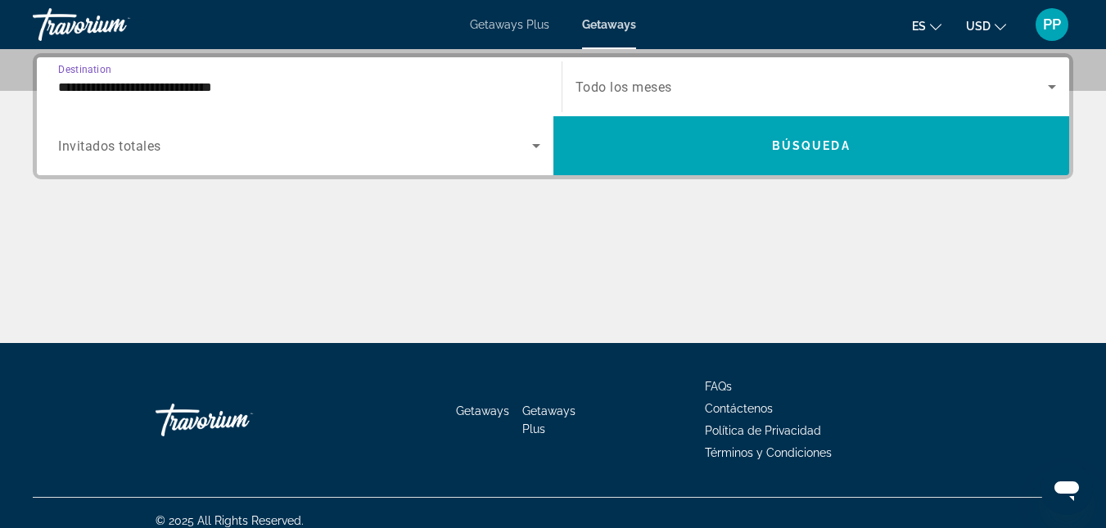
click at [525, 143] on span "Search widget" at bounding box center [295, 146] width 474 height 20
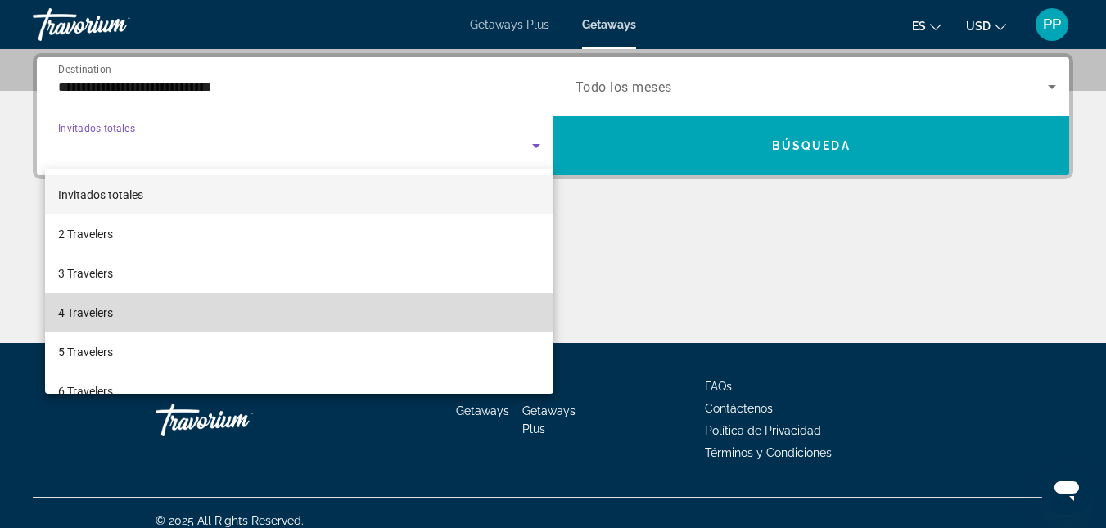
click at [430, 321] on mat-option "4 Travelers" at bounding box center [299, 312] width 508 height 39
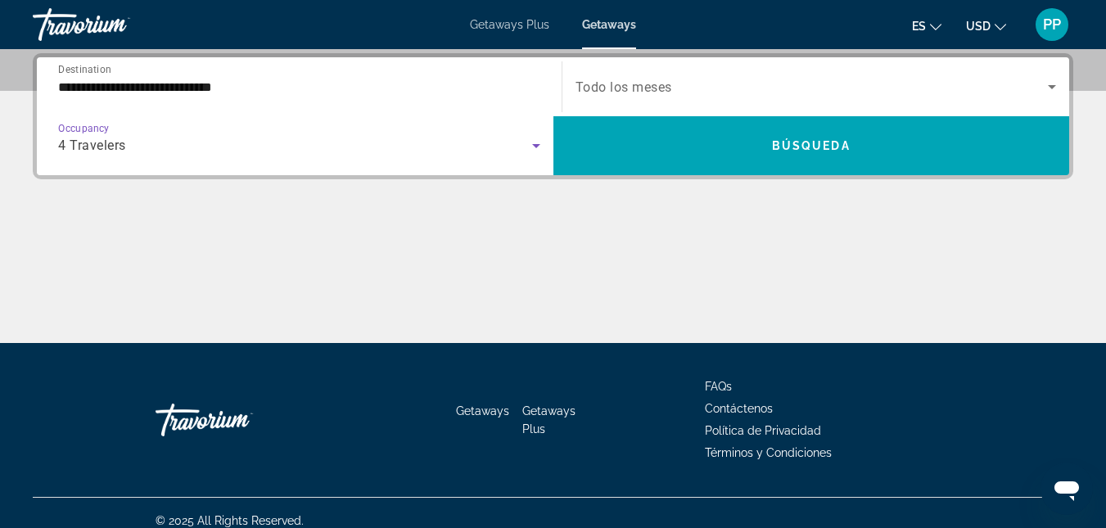
click at [1034, 89] on span "Search widget" at bounding box center [812, 87] width 473 height 20
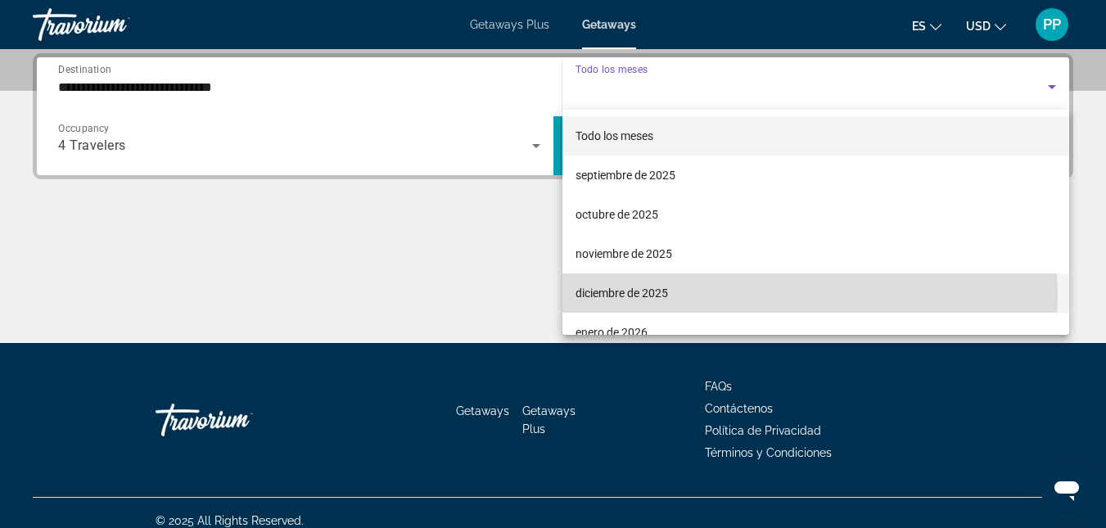
click at [765, 295] on mat-option "diciembre de 2025" at bounding box center [817, 292] width 508 height 39
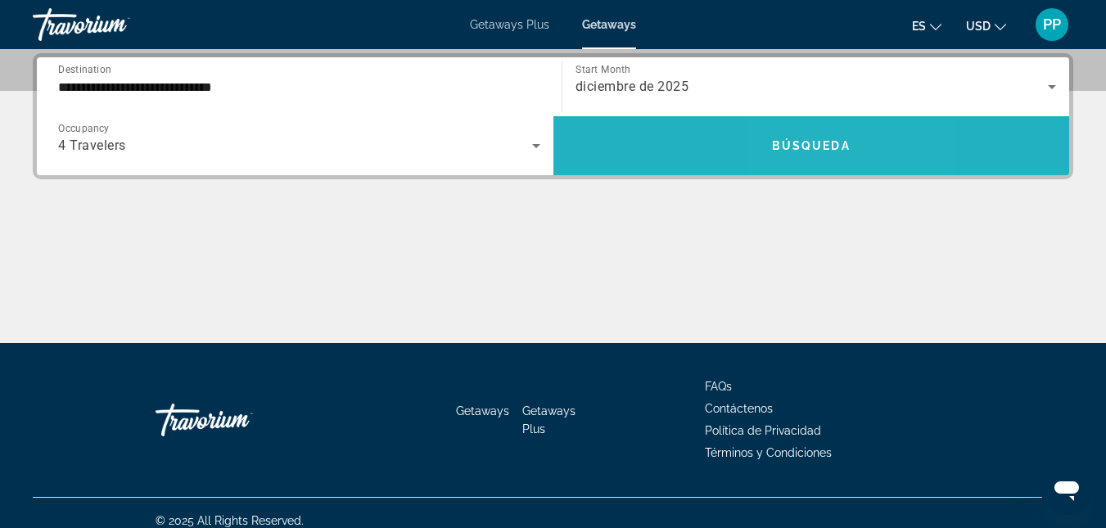
click at [805, 143] on span "Búsqueda" at bounding box center [811, 145] width 79 height 13
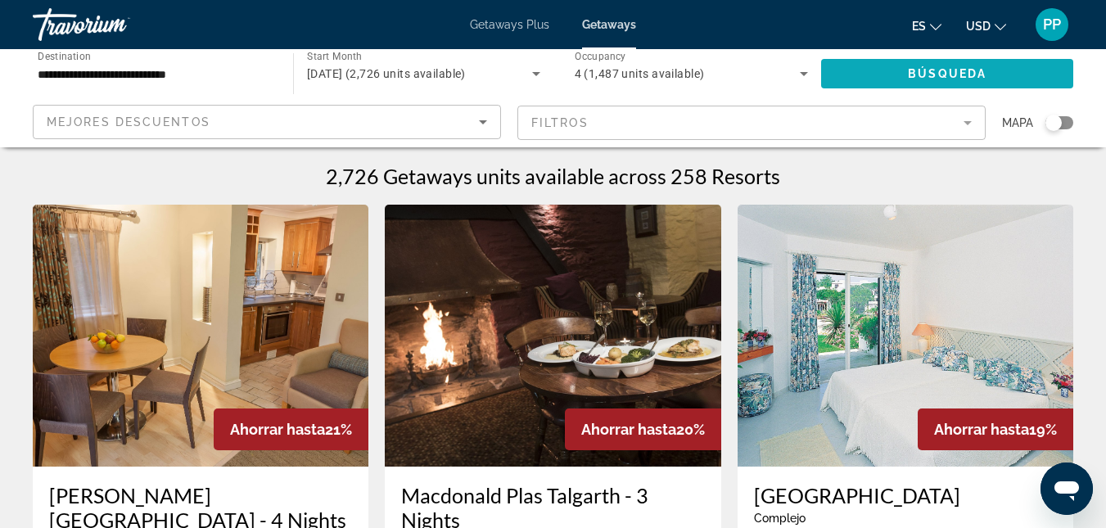
click at [929, 74] on span "Búsqueda" at bounding box center [947, 73] width 79 height 13
click at [785, 75] on div "4" at bounding box center [688, 74] width 226 height 20
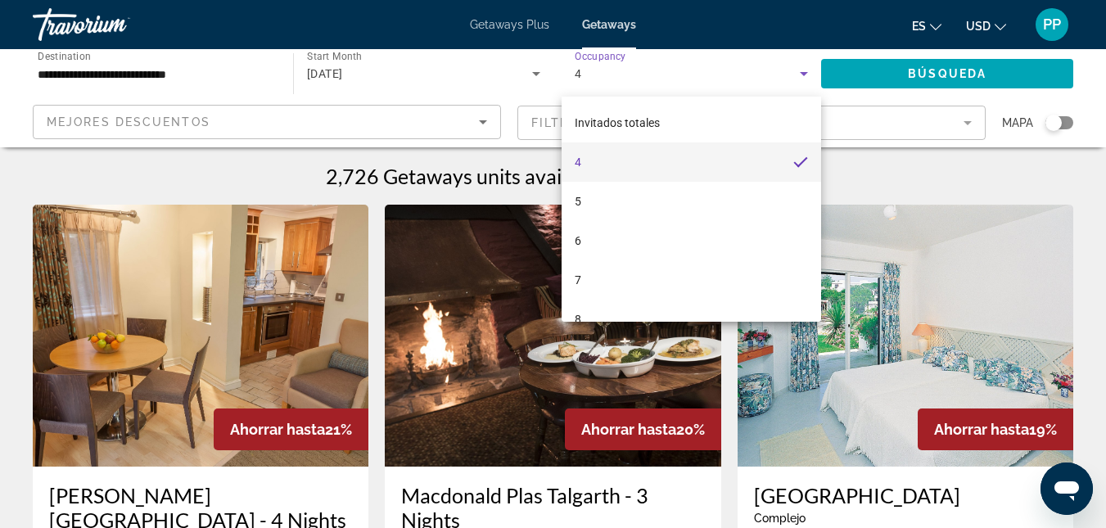
click at [800, 73] on div at bounding box center [553, 264] width 1106 height 528
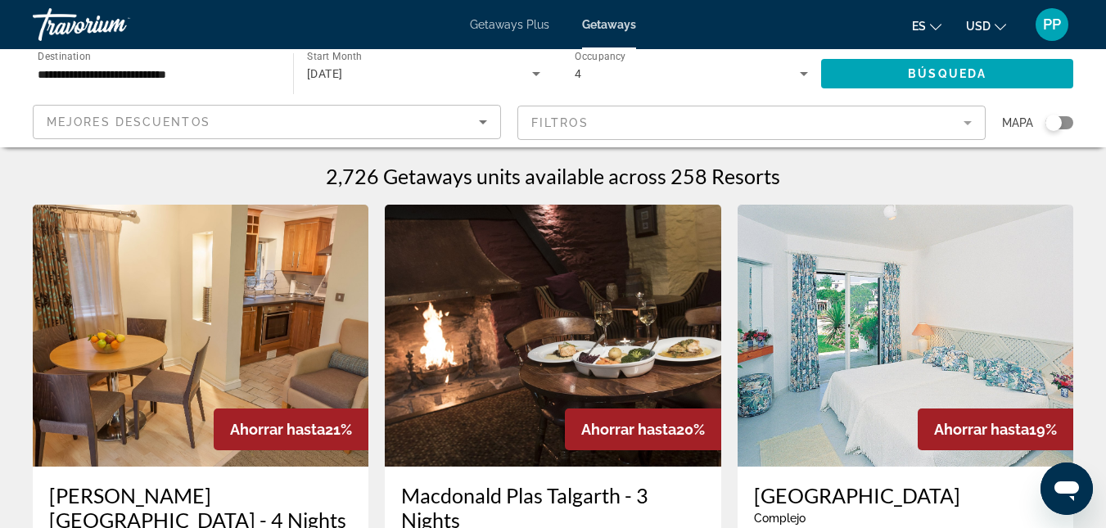
click at [800, 74] on icon "Search widget" at bounding box center [804, 74] width 20 height 20
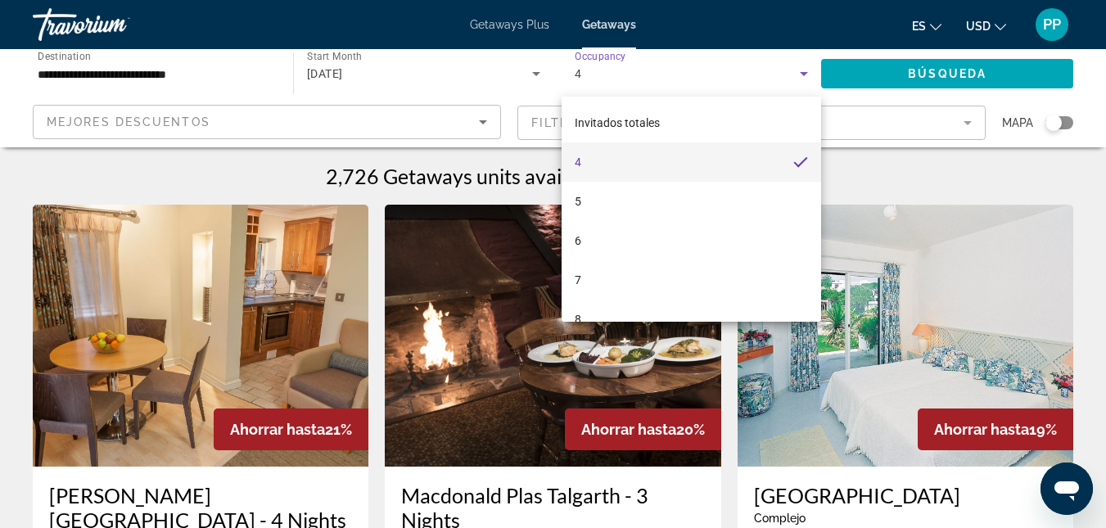
click at [14, 183] on div at bounding box center [553, 264] width 1106 height 528
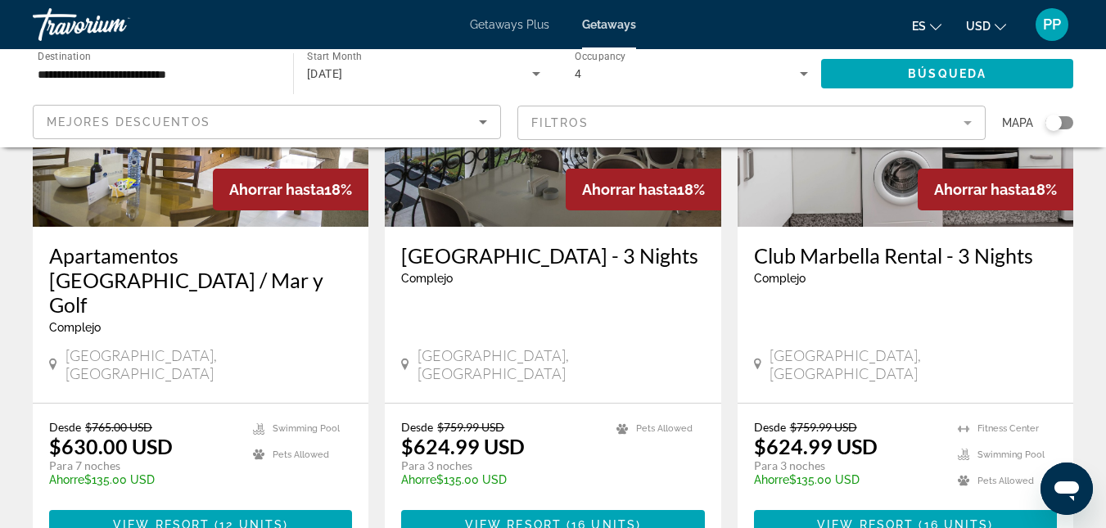
scroll to position [1883, 0]
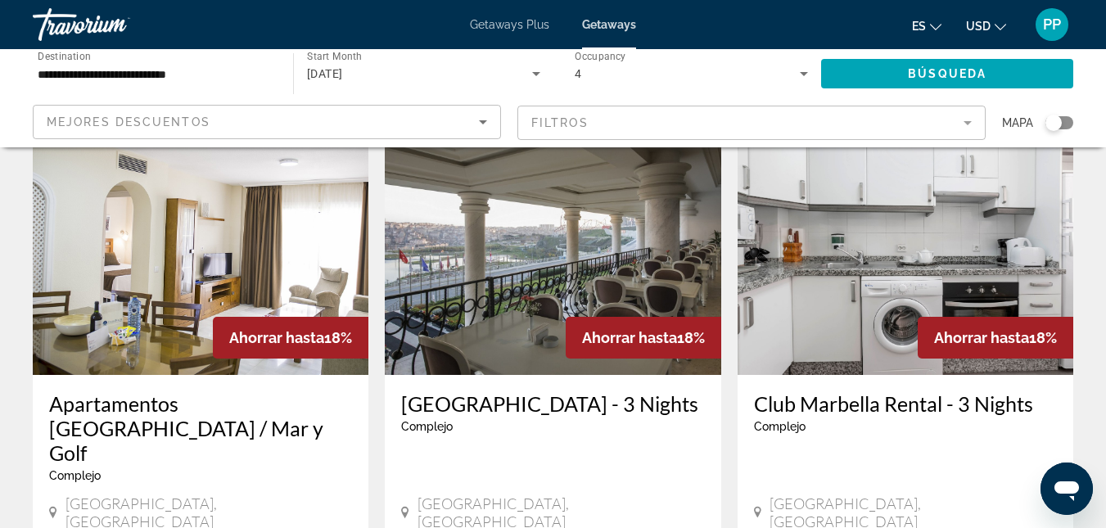
click at [820, 391] on h3 "Club Marbella Rental - 3 Nights" at bounding box center [905, 403] width 303 height 25
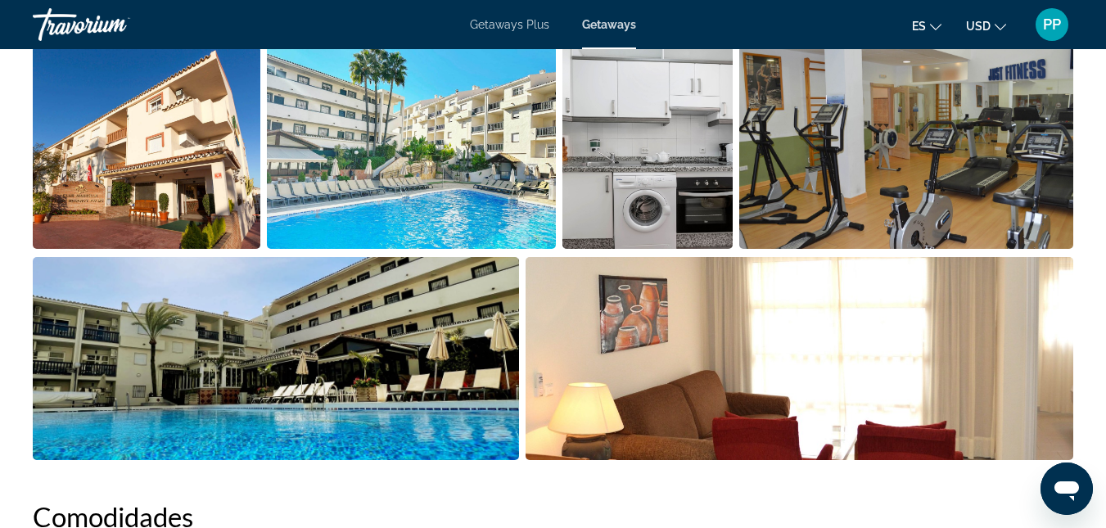
scroll to position [1017, 0]
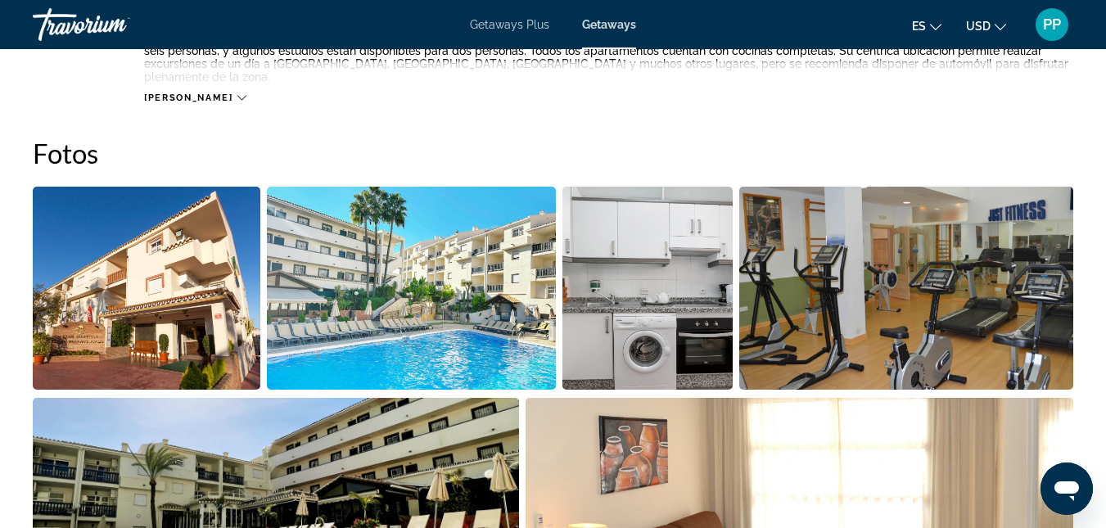
click at [151, 316] on img "Open full-screen image slider" at bounding box center [147, 288] width 228 height 203
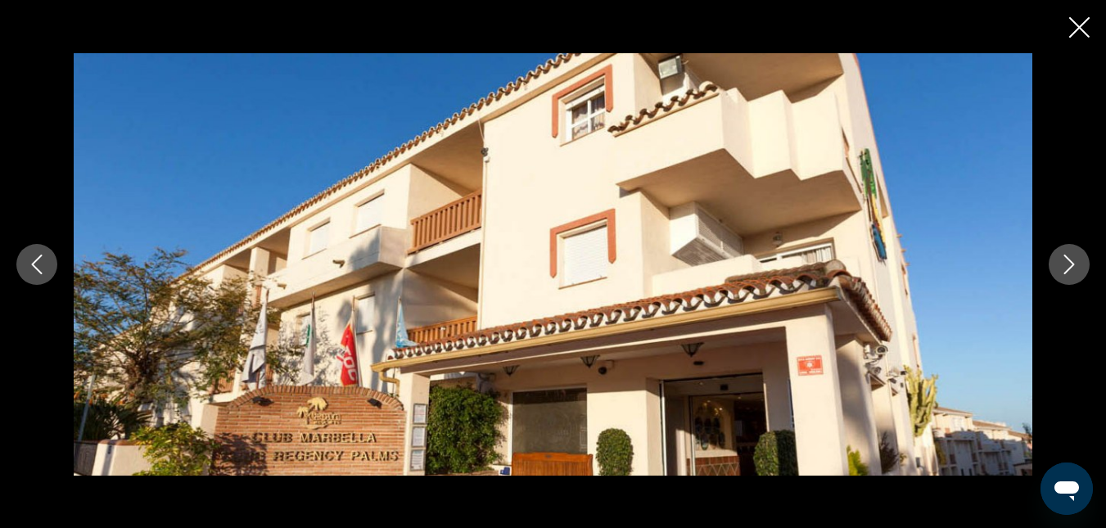
scroll to position [1181, 0]
click at [1071, 268] on icon "Next image" at bounding box center [1069, 265] width 11 height 20
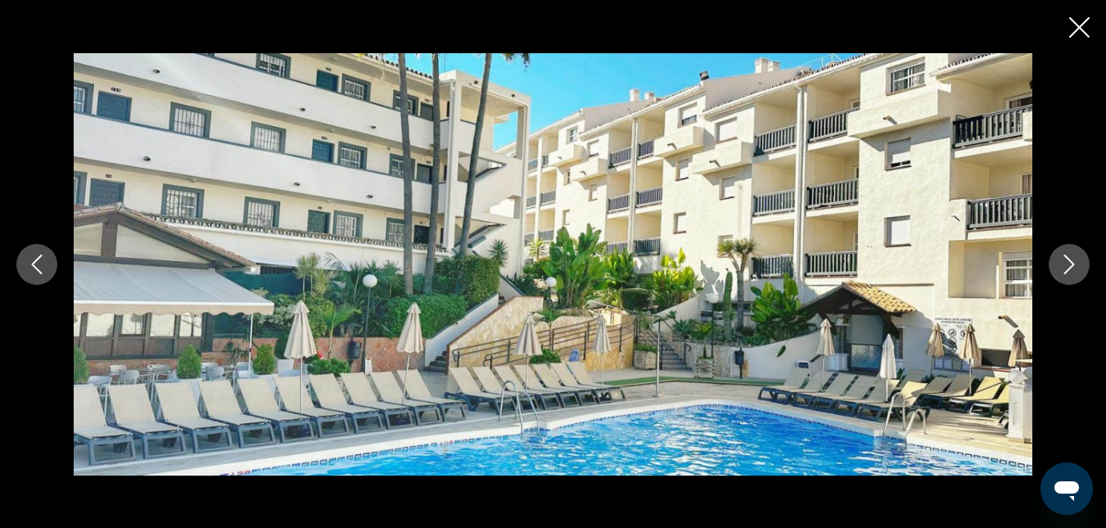
click at [1070, 267] on icon "Next image" at bounding box center [1069, 265] width 11 height 20
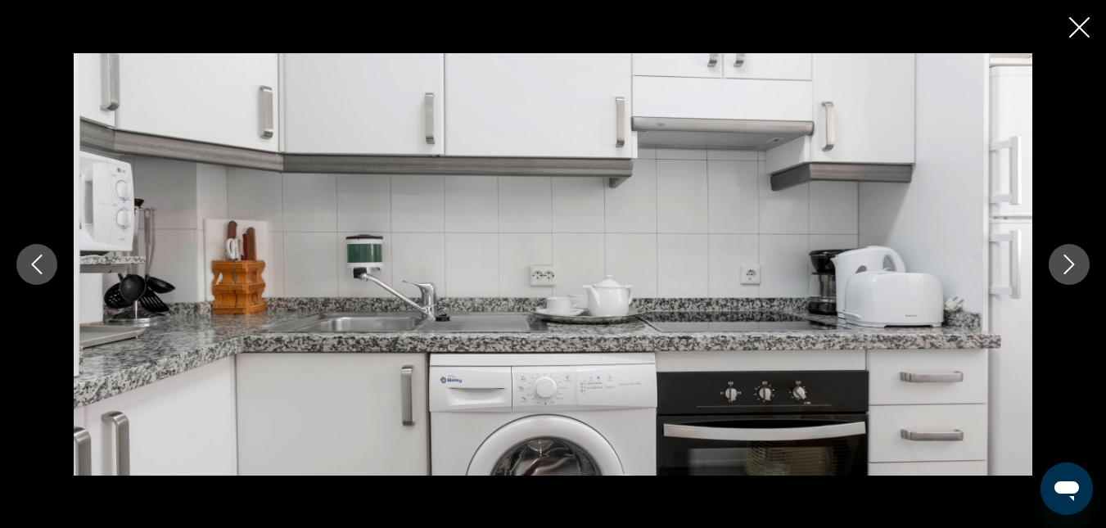
click at [1070, 267] on icon "Next image" at bounding box center [1069, 265] width 11 height 20
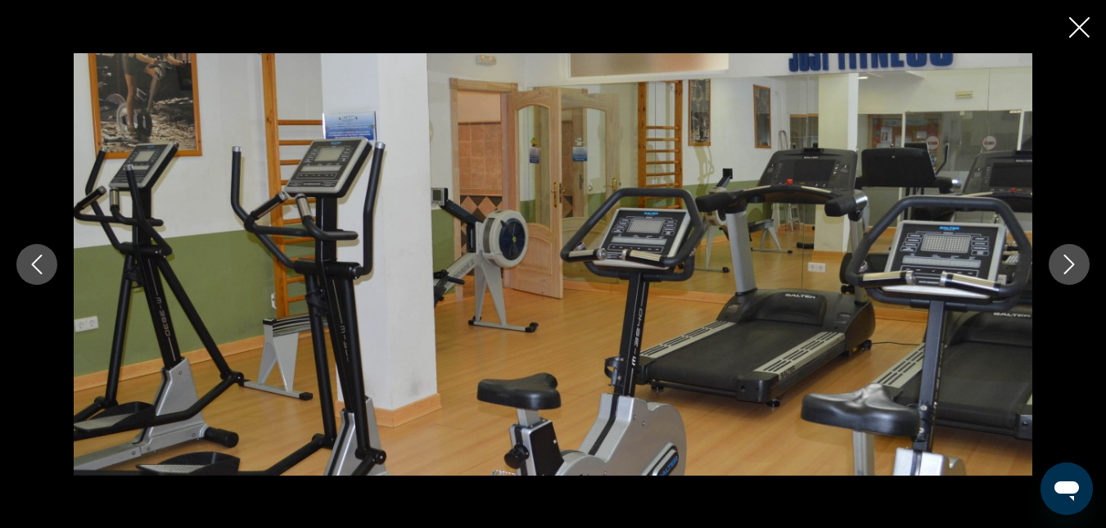
click at [1070, 267] on icon "Next image" at bounding box center [1069, 265] width 11 height 20
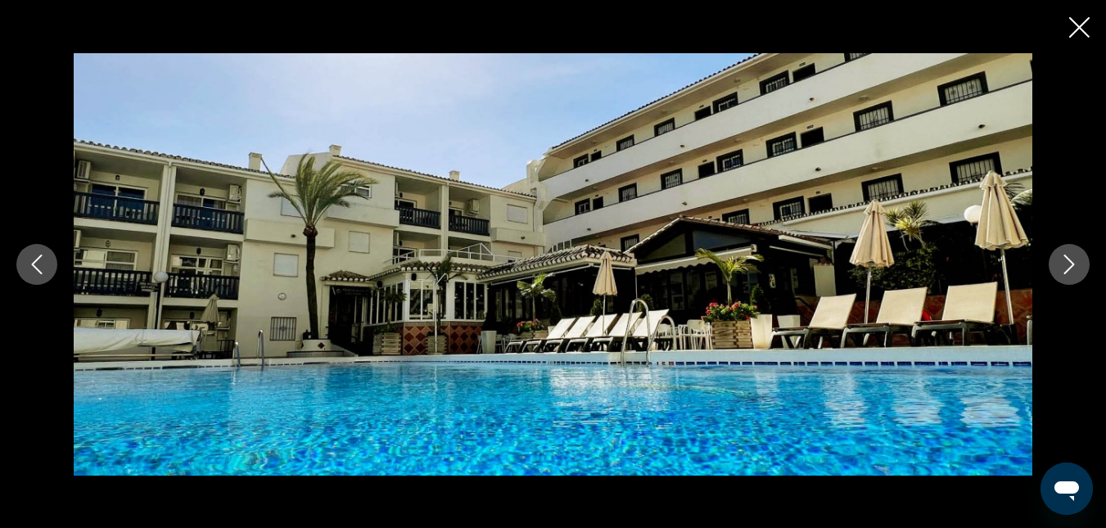
click at [1070, 267] on icon "Next image" at bounding box center [1069, 265] width 11 height 20
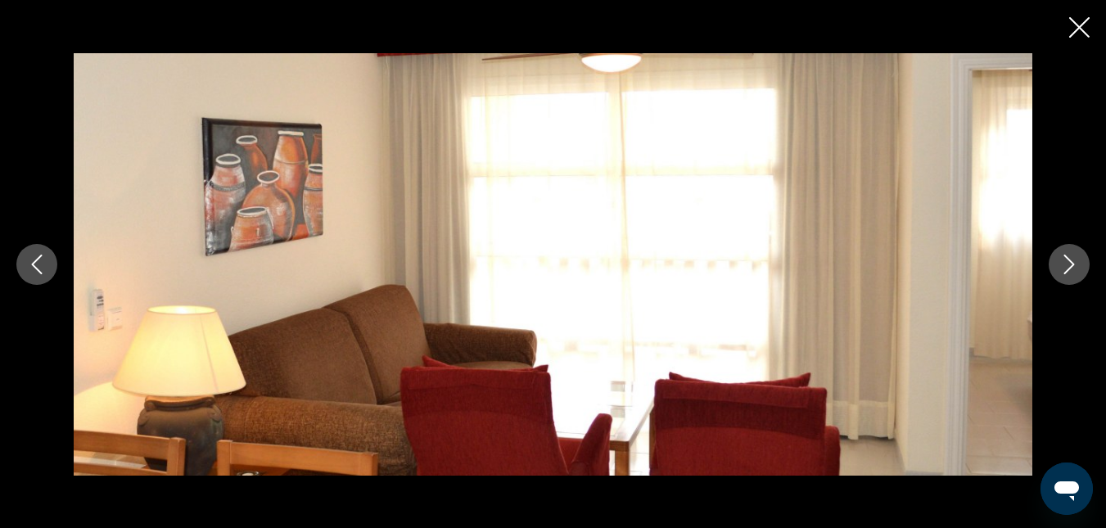
click at [1069, 266] on icon "Next image" at bounding box center [1070, 265] width 20 height 20
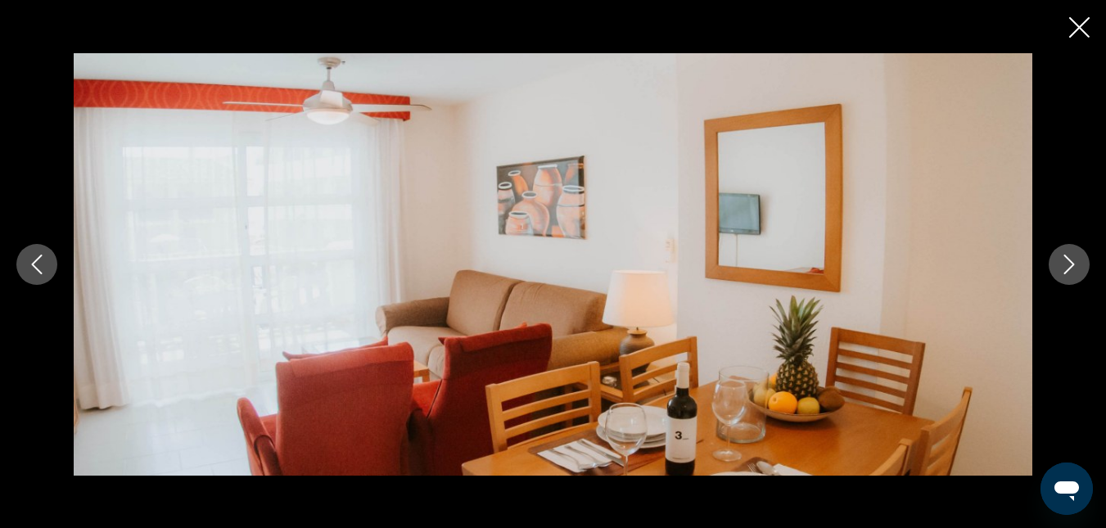
click at [1069, 266] on icon "Next image" at bounding box center [1070, 265] width 20 height 20
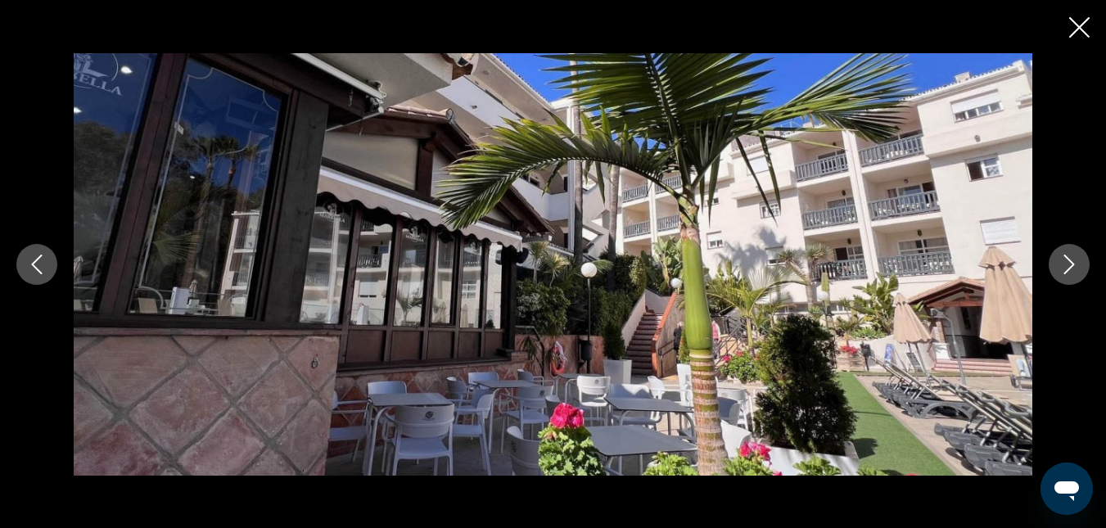
click at [1069, 266] on icon "Next image" at bounding box center [1070, 265] width 20 height 20
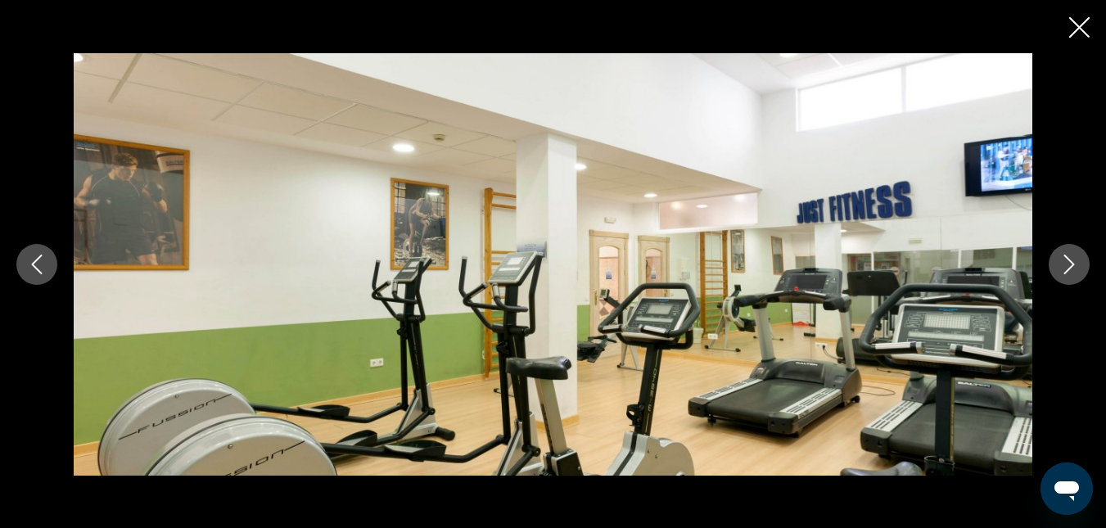
click at [1069, 266] on icon "Next image" at bounding box center [1070, 265] width 20 height 20
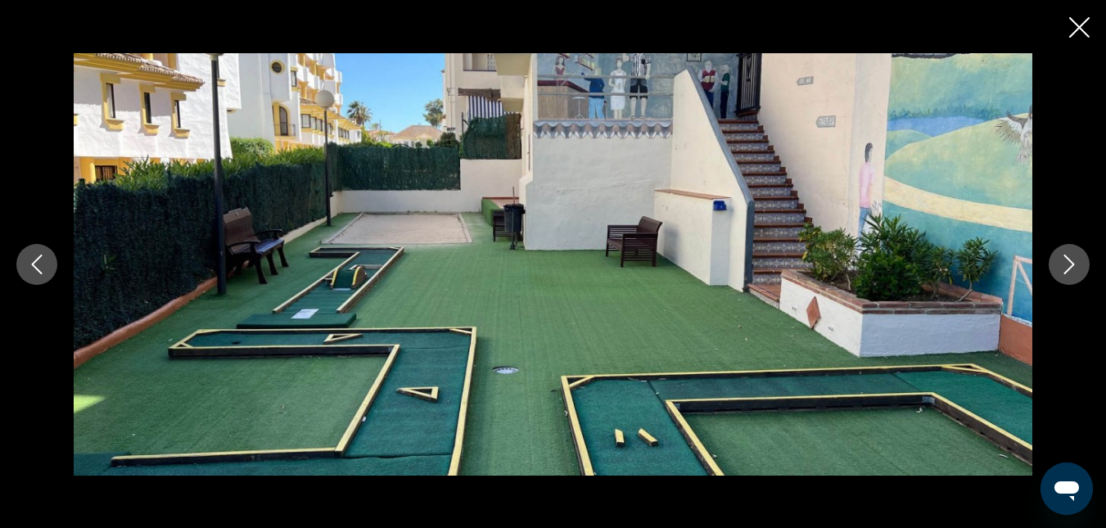
click at [1068, 266] on icon "Next image" at bounding box center [1070, 265] width 20 height 20
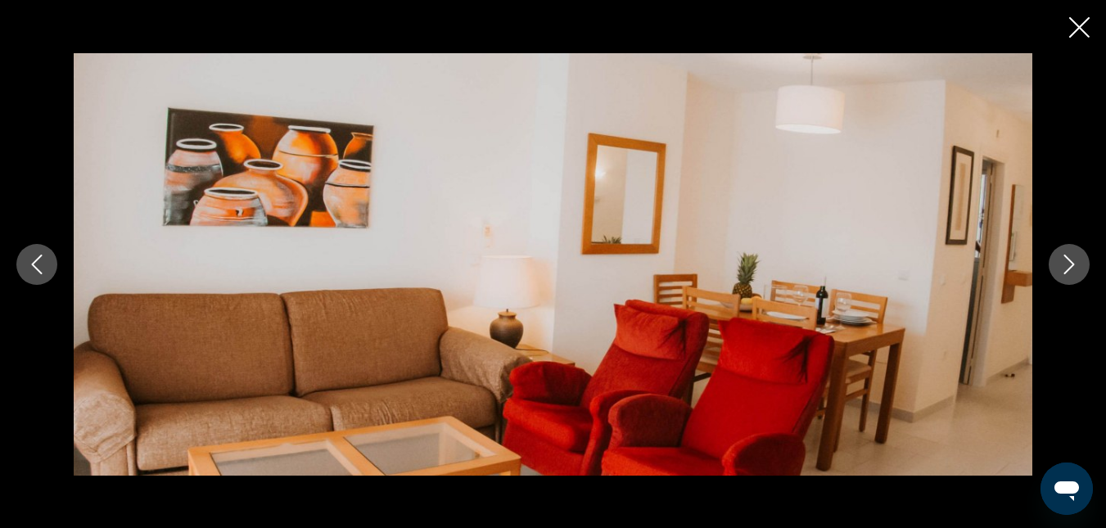
click at [43, 257] on icon "Previous image" at bounding box center [37, 265] width 20 height 20
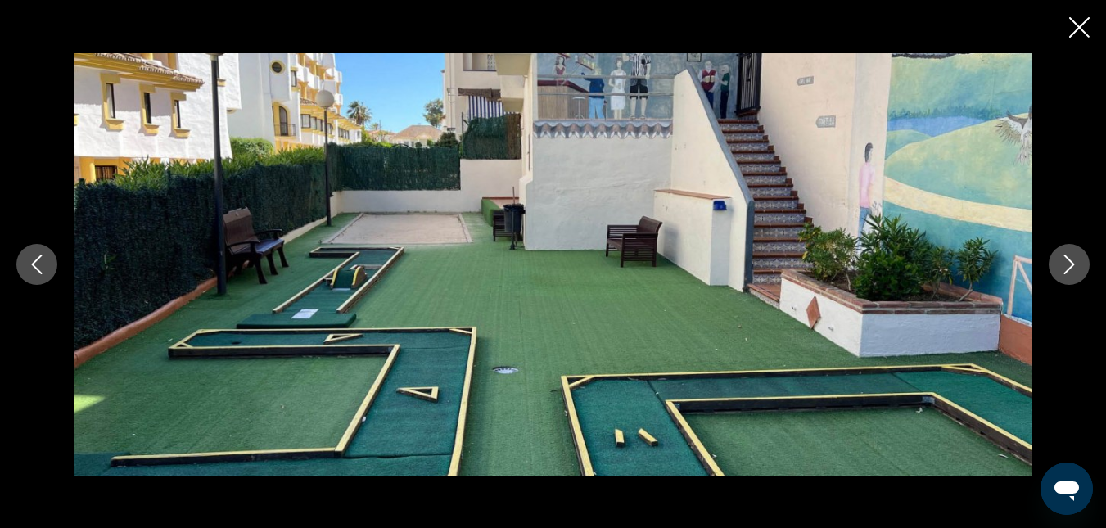
click at [1070, 260] on icon "Next image" at bounding box center [1069, 265] width 11 height 20
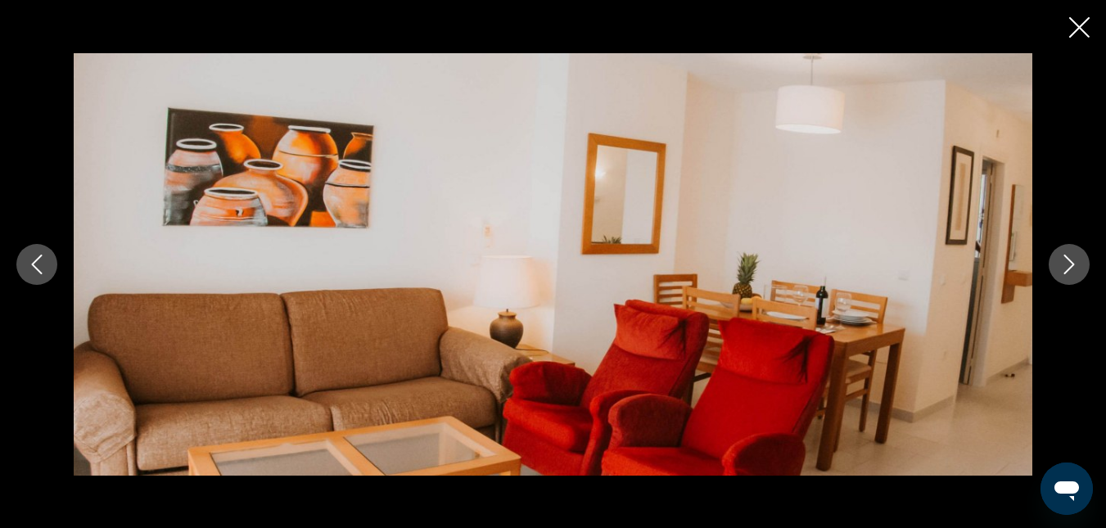
click at [29, 263] on icon "Previous image" at bounding box center [37, 265] width 20 height 20
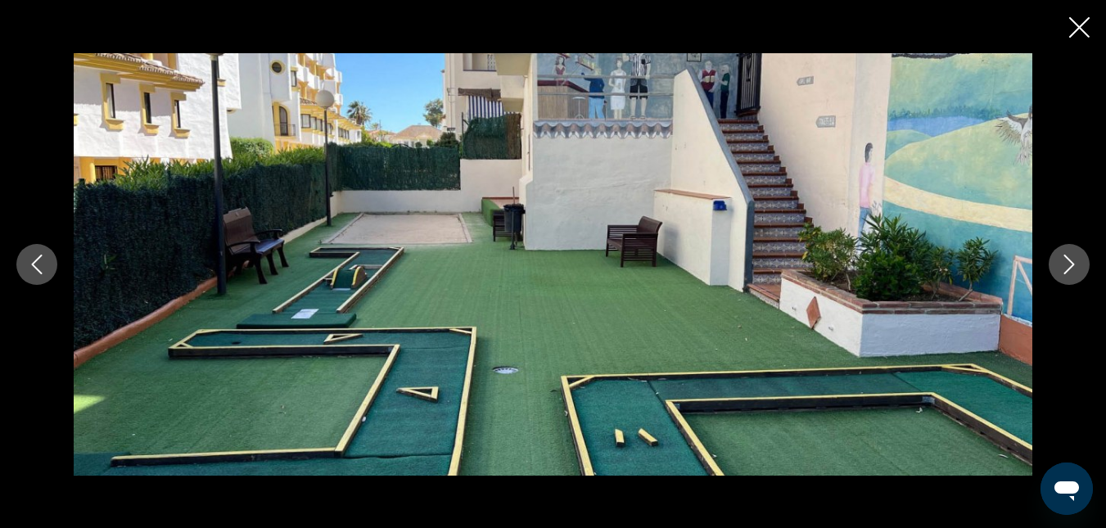
click at [1069, 264] on icon "Next image" at bounding box center [1070, 265] width 20 height 20
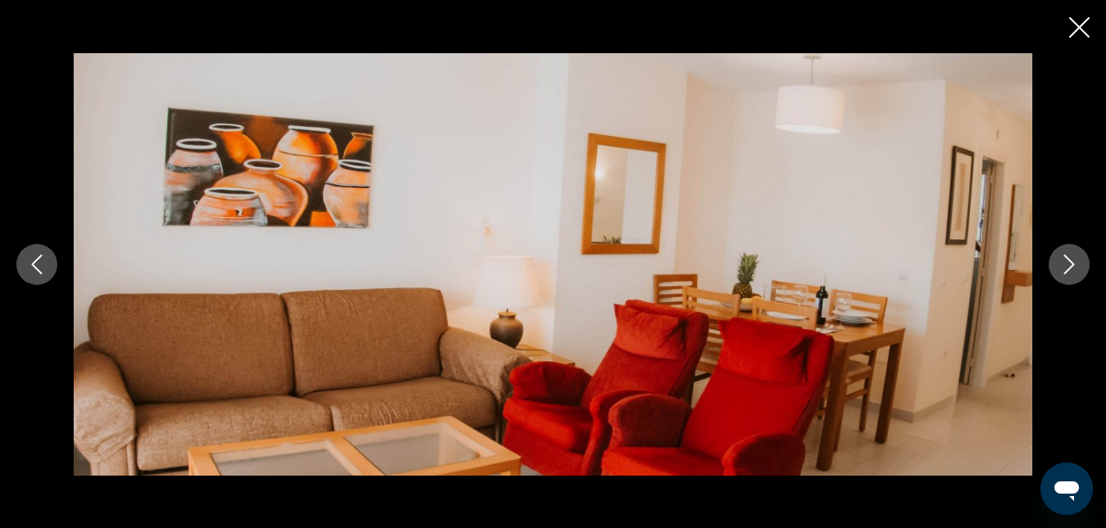
click at [1069, 264] on icon "Next image" at bounding box center [1070, 265] width 20 height 20
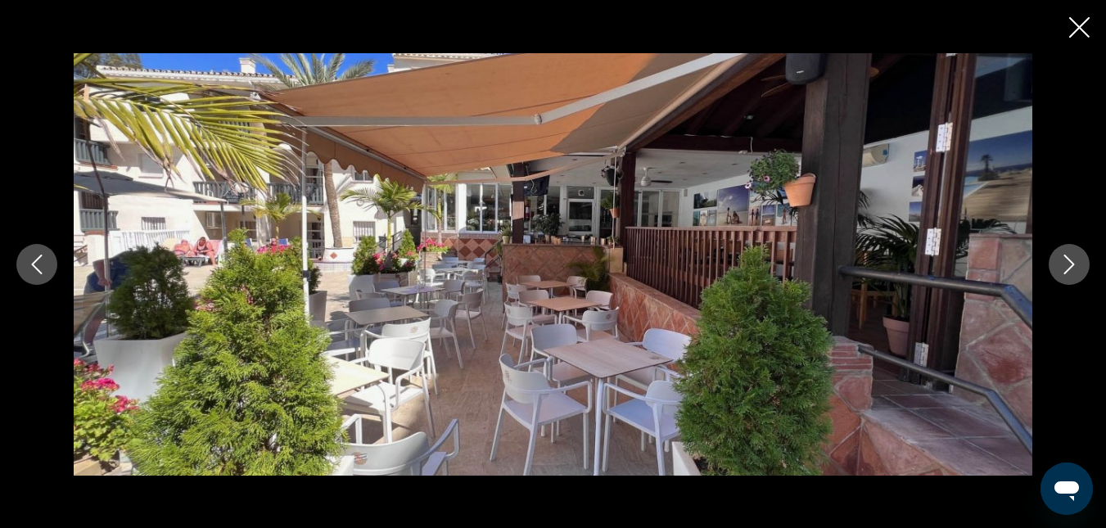
click at [1070, 264] on icon "Next image" at bounding box center [1070, 265] width 20 height 20
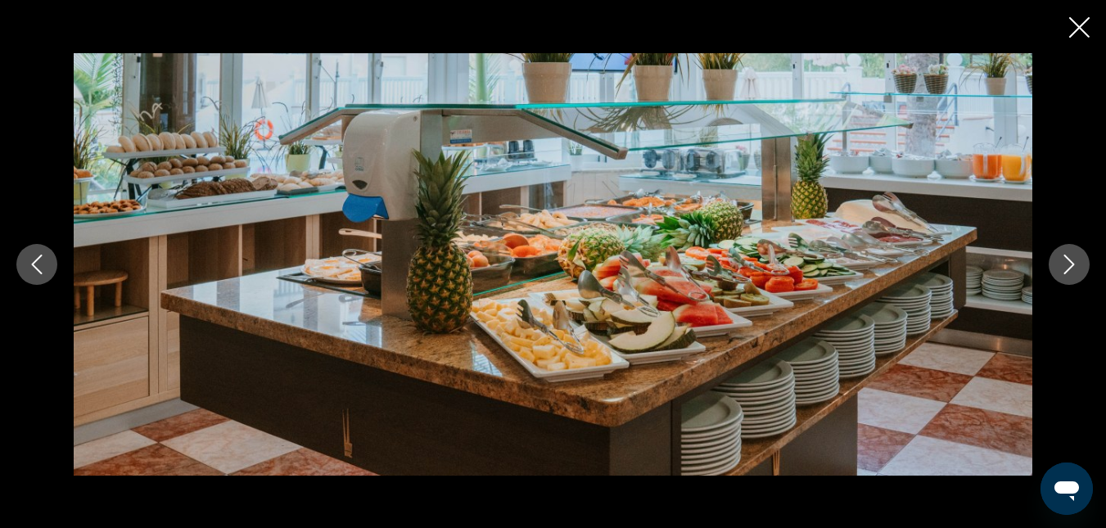
click at [1070, 264] on icon "Next image" at bounding box center [1070, 265] width 20 height 20
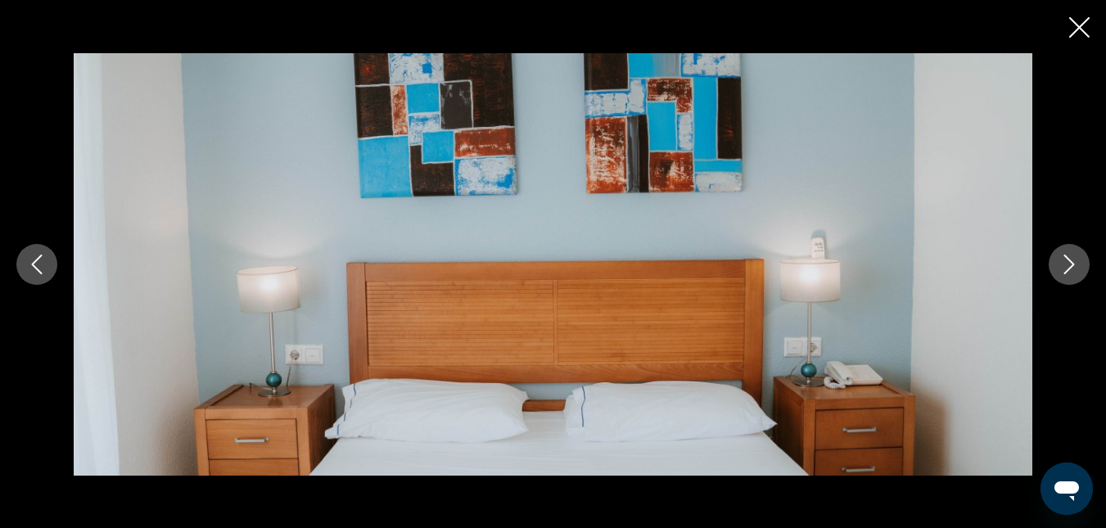
click at [1070, 264] on icon "Next image" at bounding box center [1070, 265] width 20 height 20
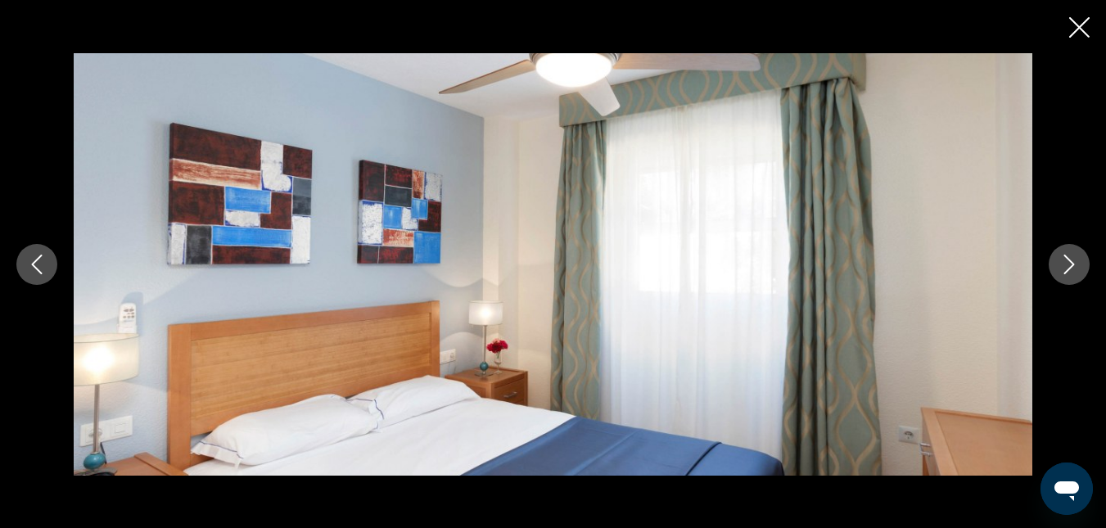
click at [1070, 264] on icon "Next image" at bounding box center [1070, 265] width 20 height 20
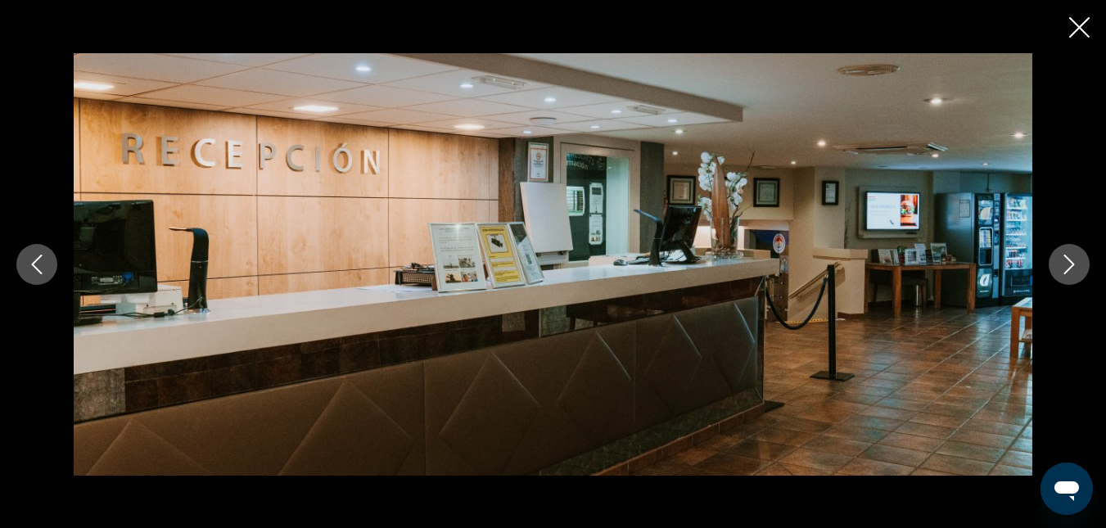
click at [1070, 264] on icon "Next image" at bounding box center [1070, 265] width 20 height 20
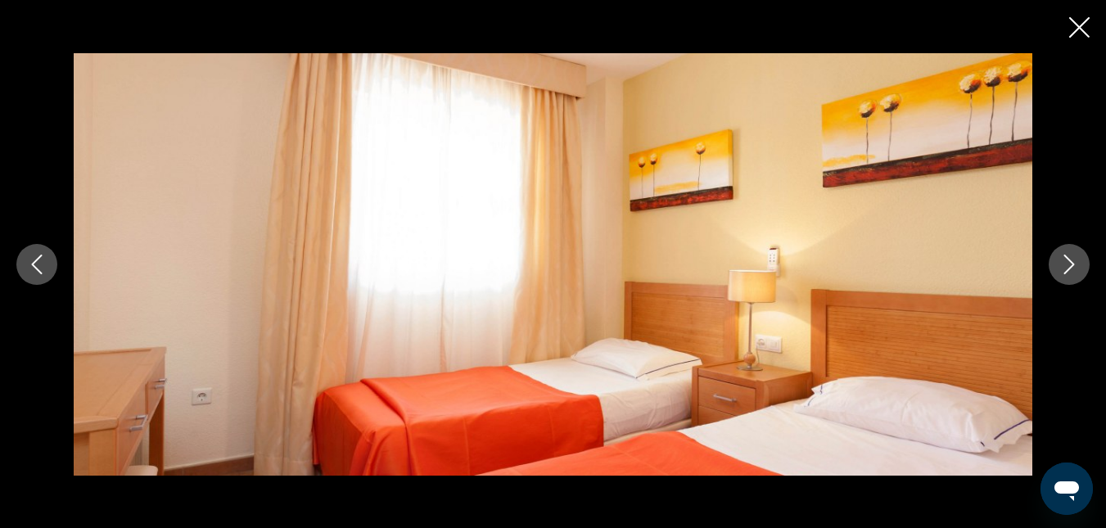
click at [1070, 264] on icon "Next image" at bounding box center [1070, 265] width 20 height 20
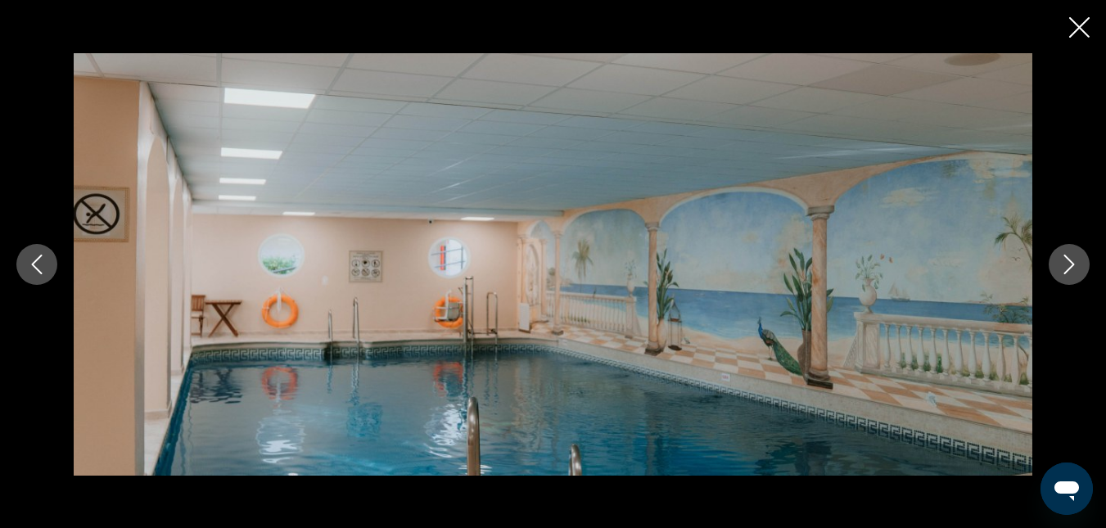
click at [1070, 264] on icon "Next image" at bounding box center [1070, 265] width 20 height 20
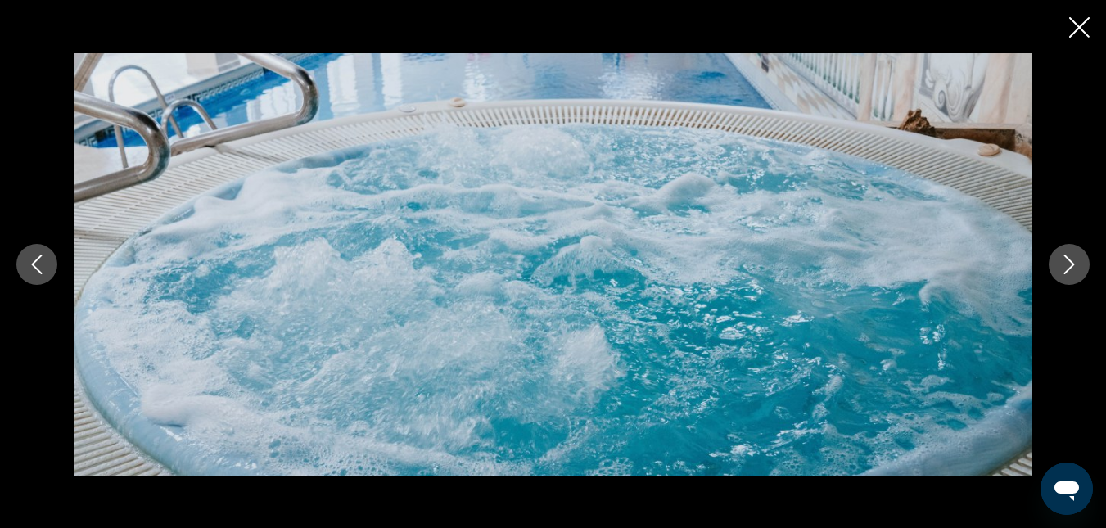
click at [1070, 264] on icon "Next image" at bounding box center [1070, 265] width 20 height 20
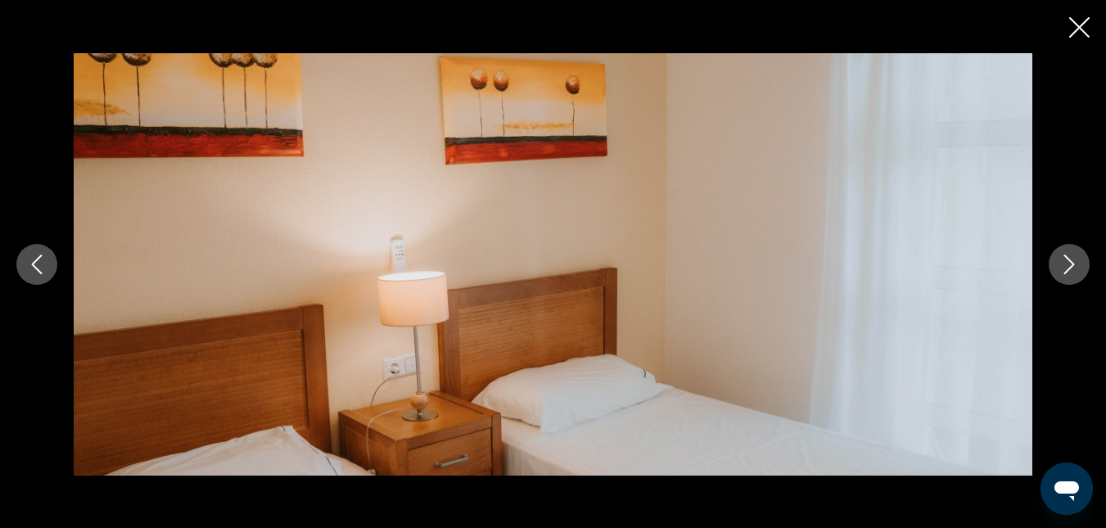
click at [1070, 264] on icon "Next image" at bounding box center [1070, 265] width 20 height 20
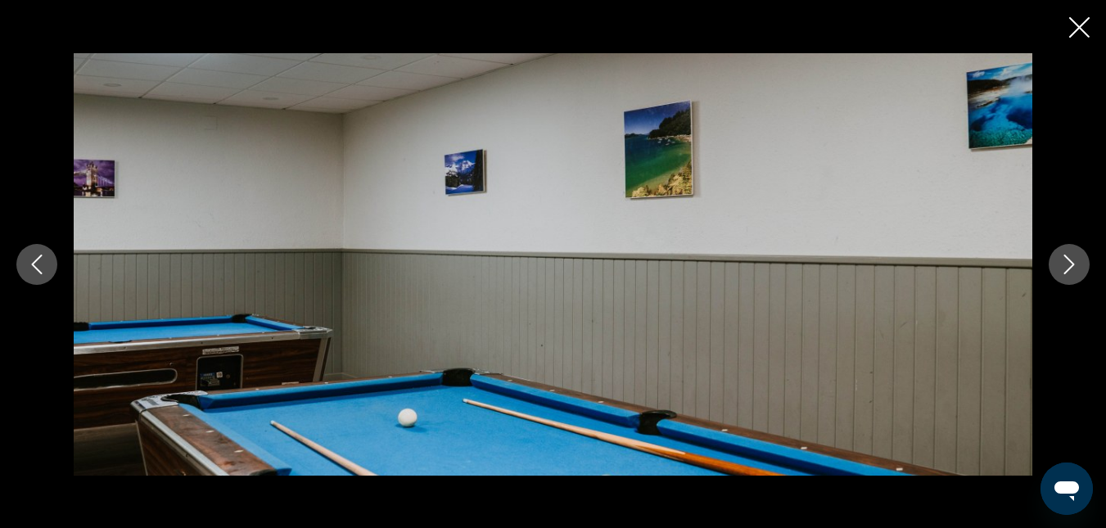
click at [1070, 264] on icon "Next image" at bounding box center [1070, 265] width 20 height 20
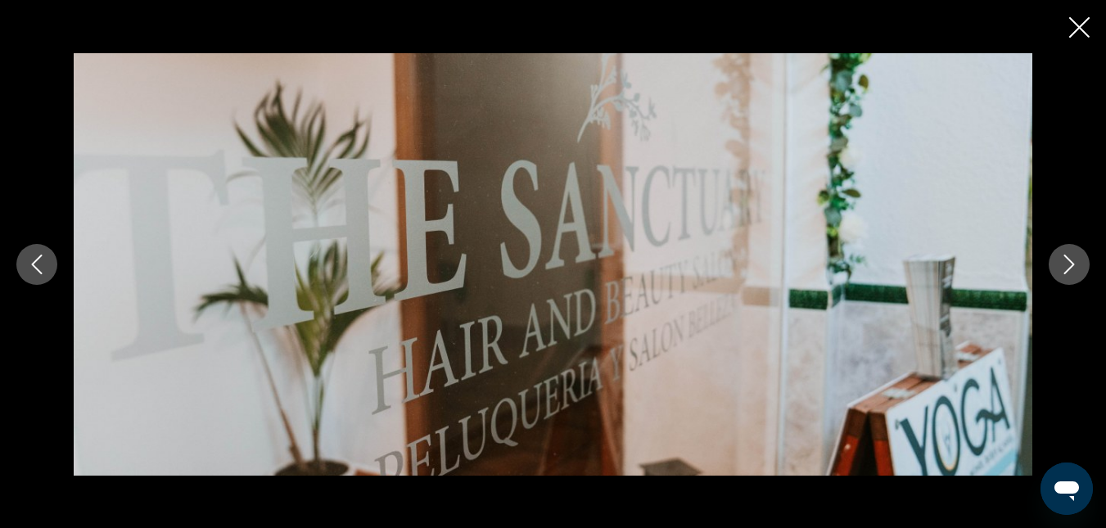
click at [1070, 264] on icon "Next image" at bounding box center [1070, 265] width 20 height 20
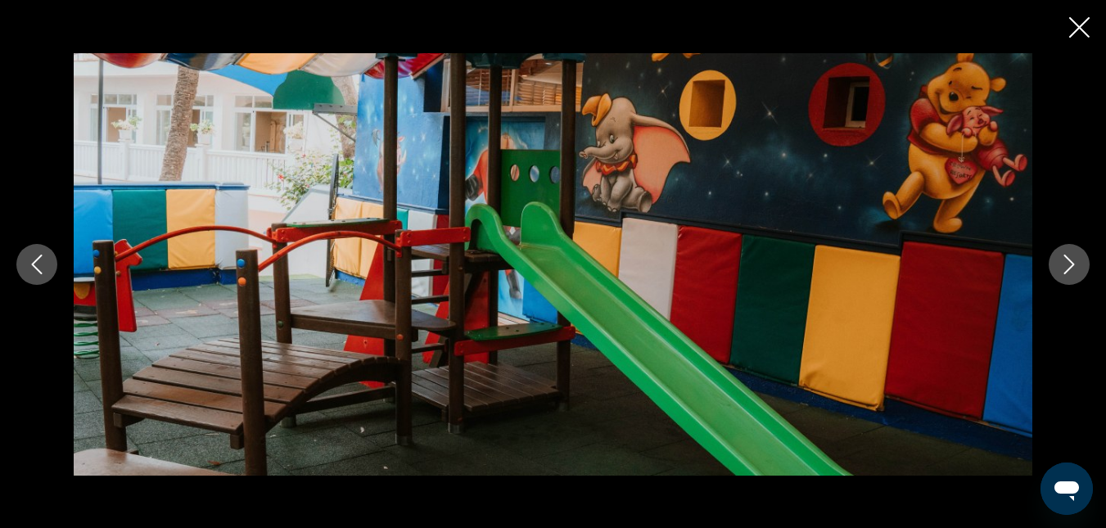
click at [1070, 264] on icon "Next image" at bounding box center [1070, 265] width 20 height 20
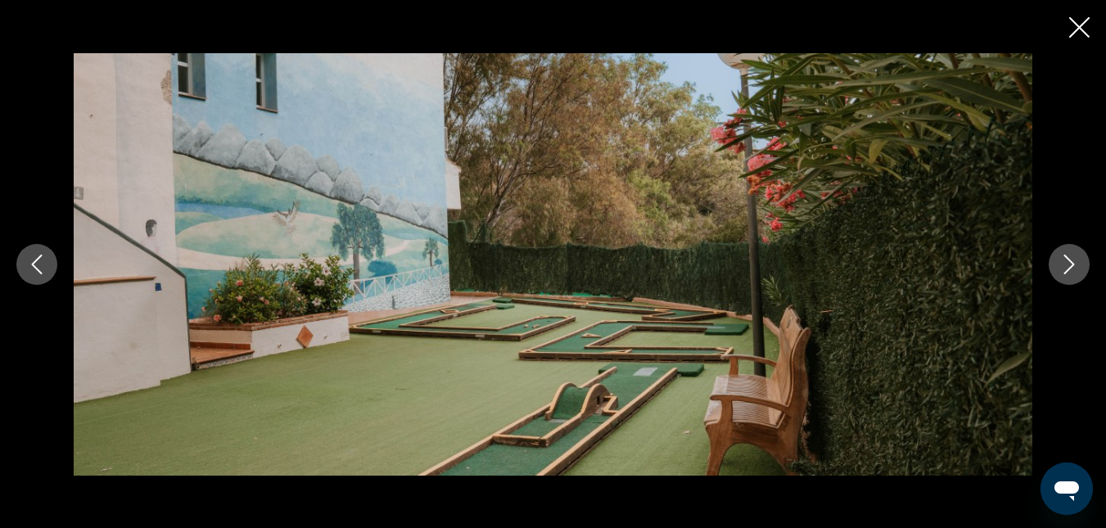
click at [1070, 264] on icon "Next image" at bounding box center [1070, 265] width 20 height 20
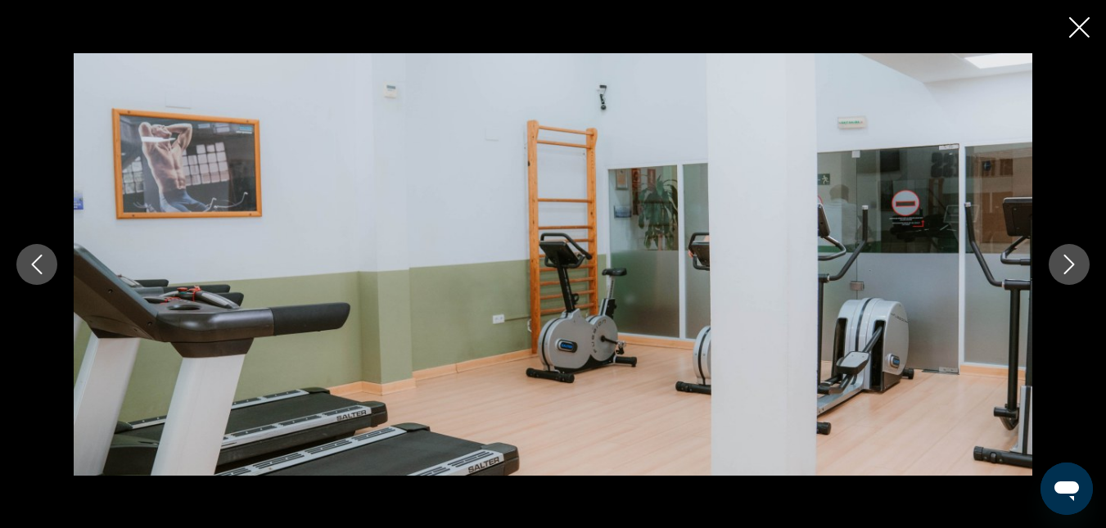
click at [1077, 24] on icon "Close slideshow" at bounding box center [1079, 27] width 20 height 20
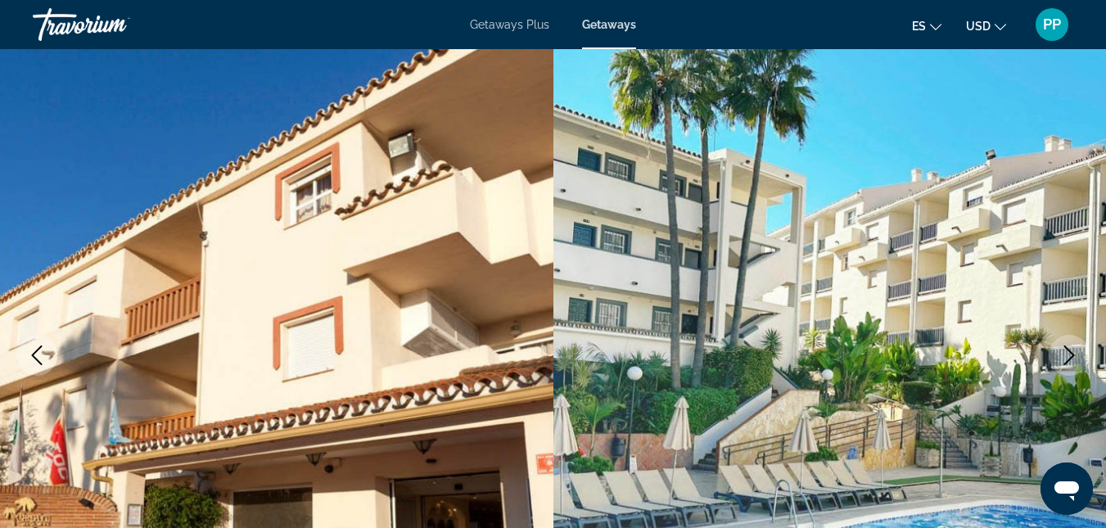
scroll to position [0, 0]
